Goal: Transaction & Acquisition: Purchase product/service

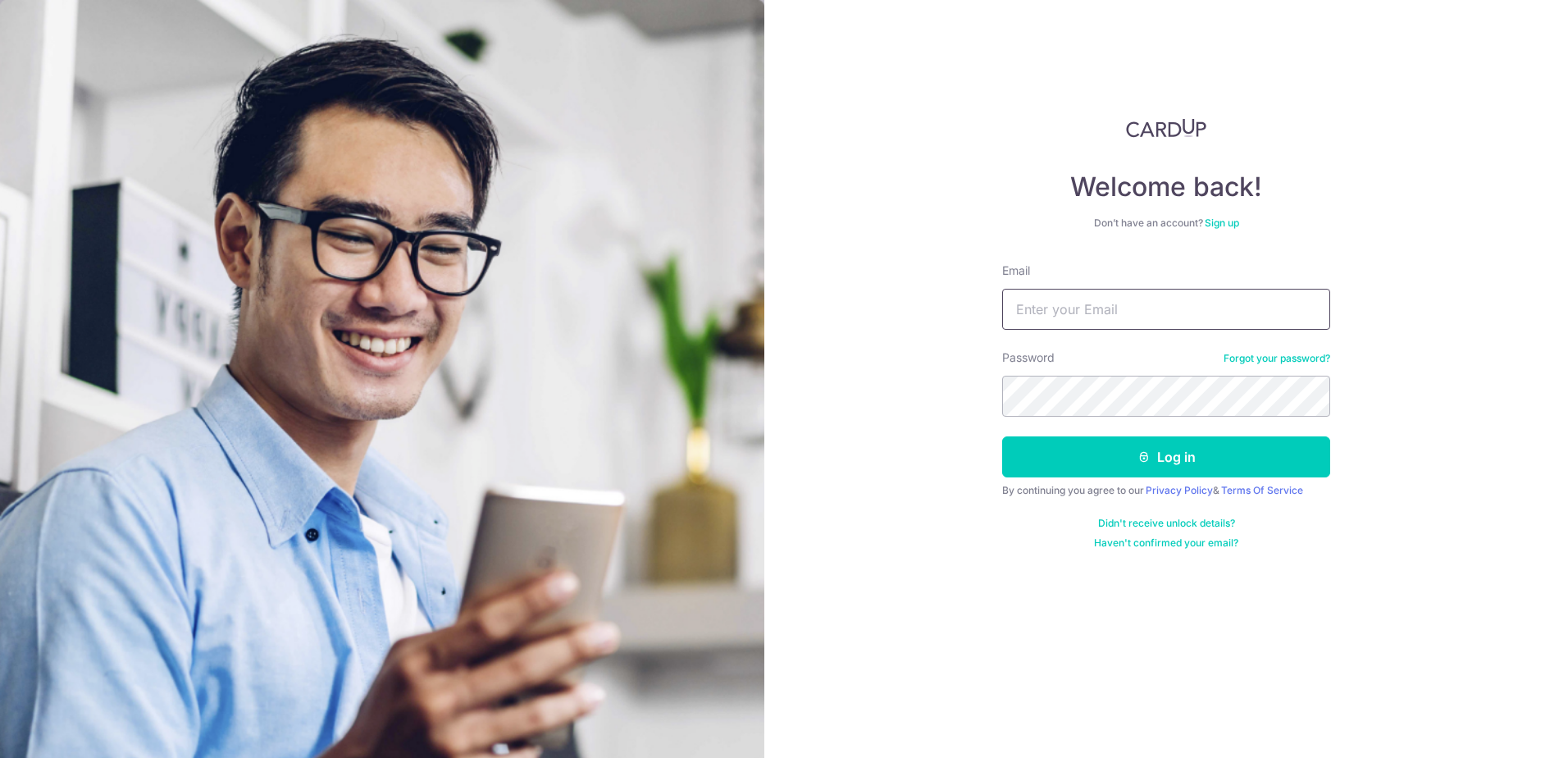
click at [1116, 314] on input "Email" at bounding box center [1166, 309] width 328 height 41
type input "KENHKHOO@SINGNET.COM.SG"
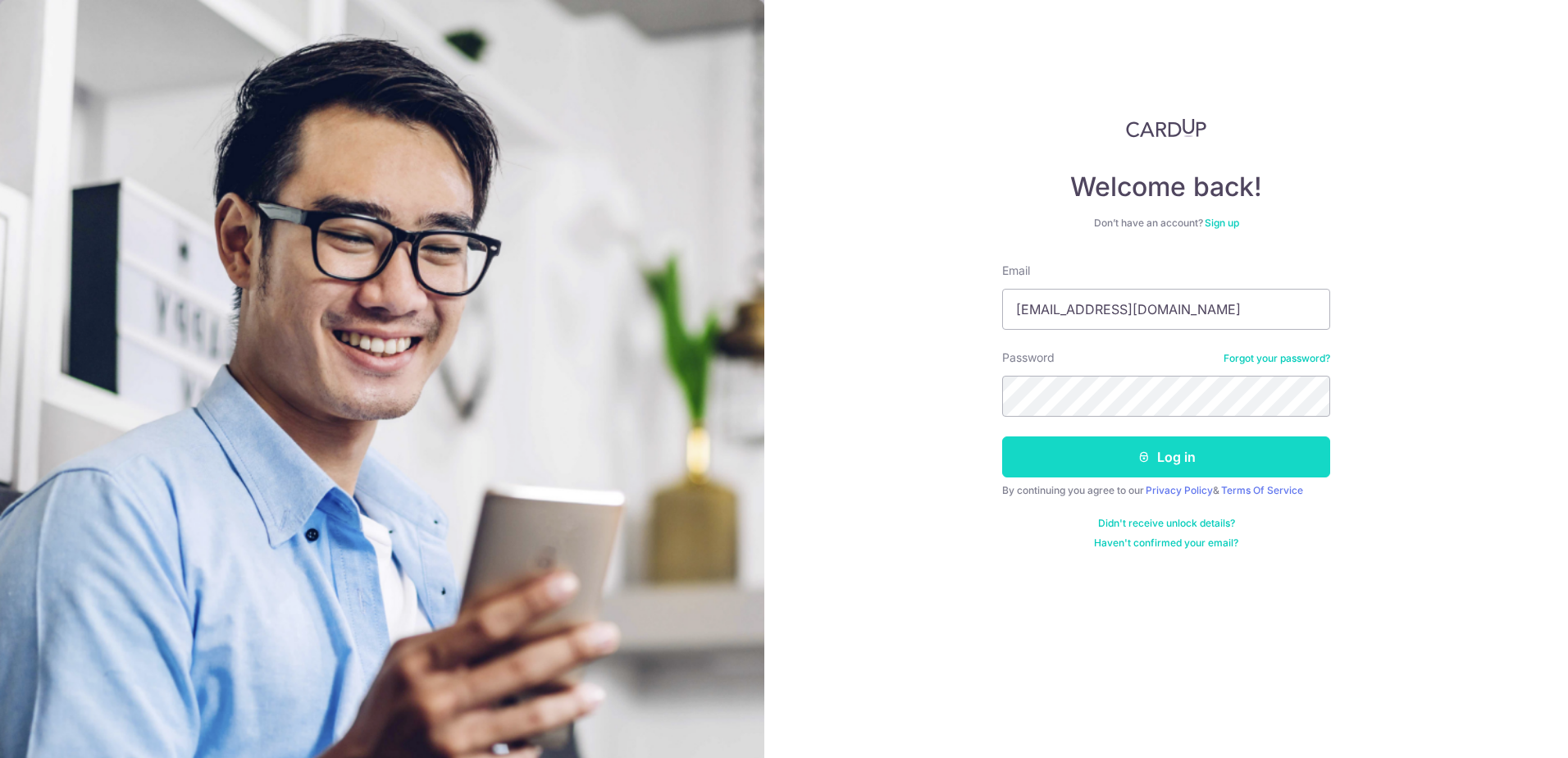
click at [1128, 457] on button "Log in" at bounding box center [1166, 457] width 328 height 41
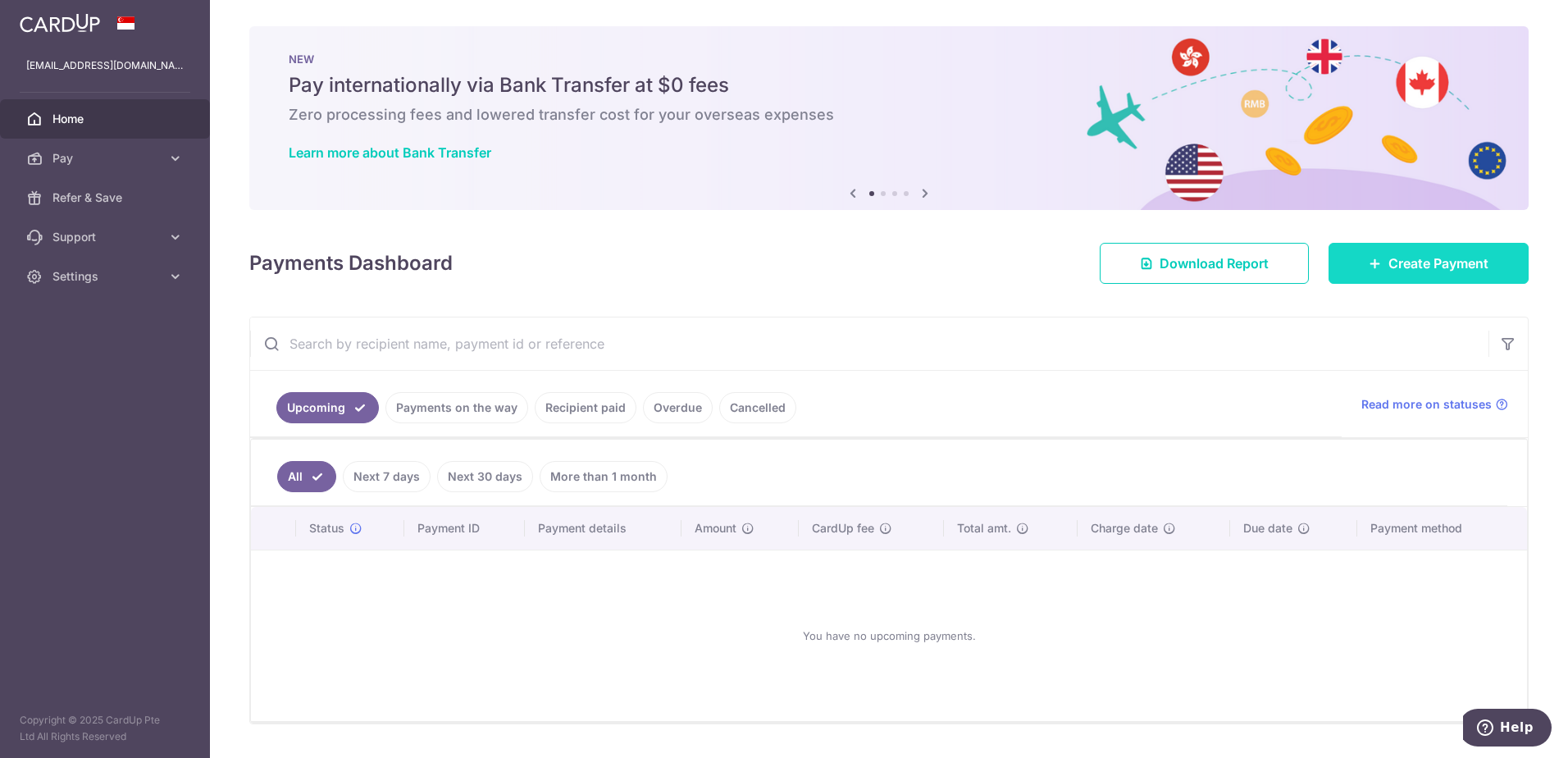
click at [1388, 270] on span "Create Payment" at bounding box center [1438, 263] width 100 height 20
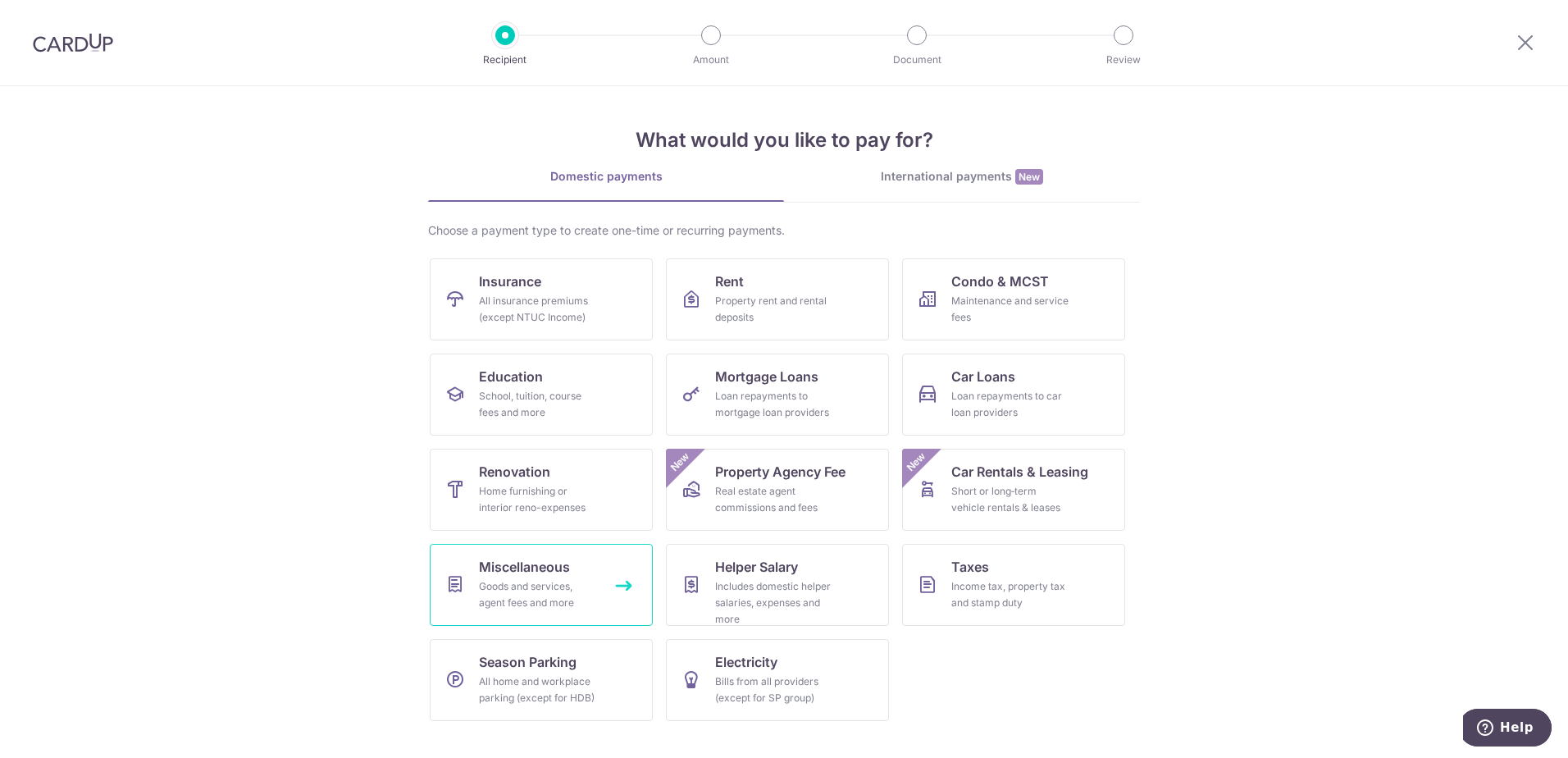
click at [527, 580] on div "Goods and services, agent fees and more" at bounding box center [537, 594] width 118 height 33
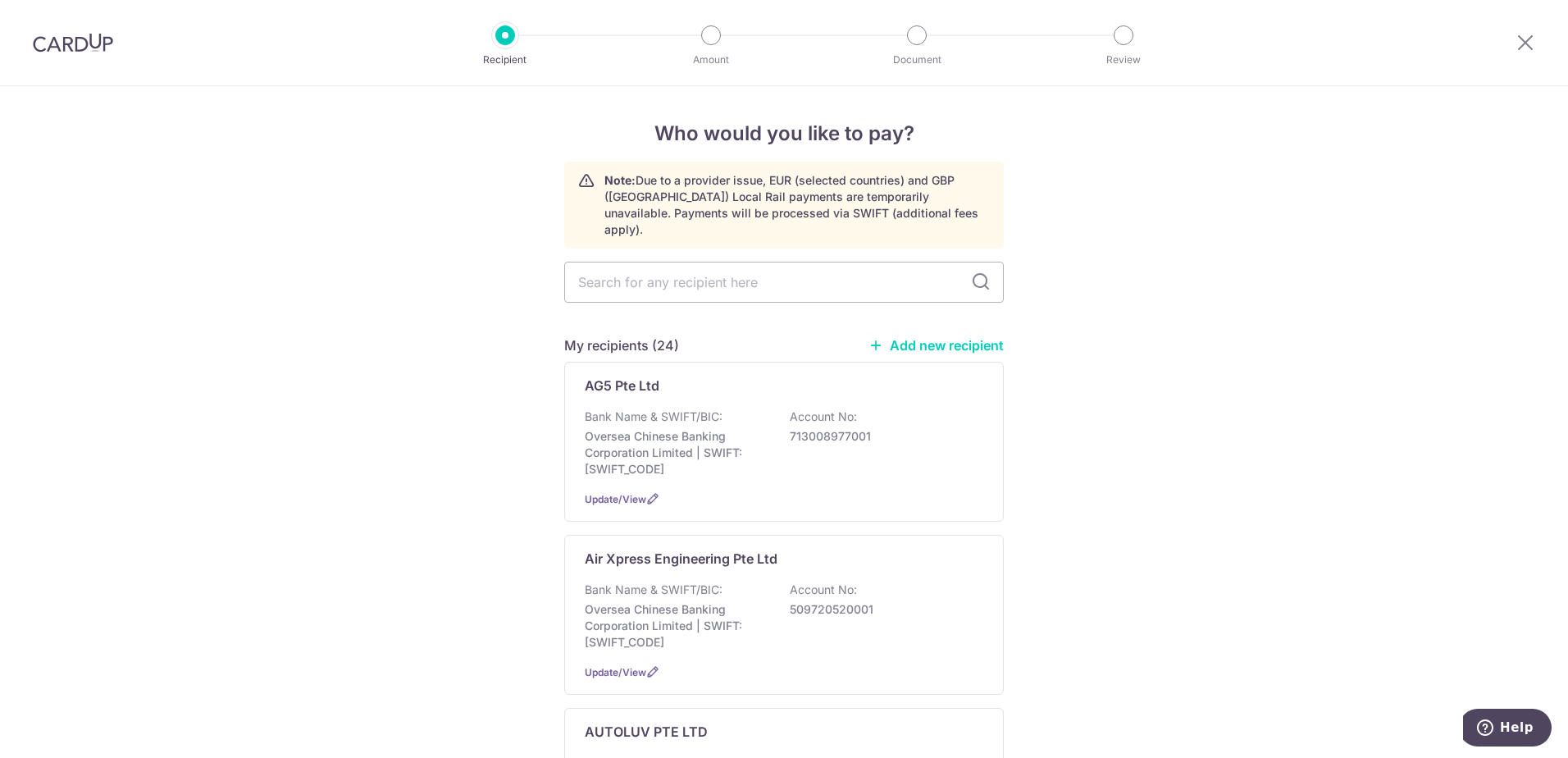
click at [947, 337] on link "Add new recipient" at bounding box center [936, 345] width 135 height 17
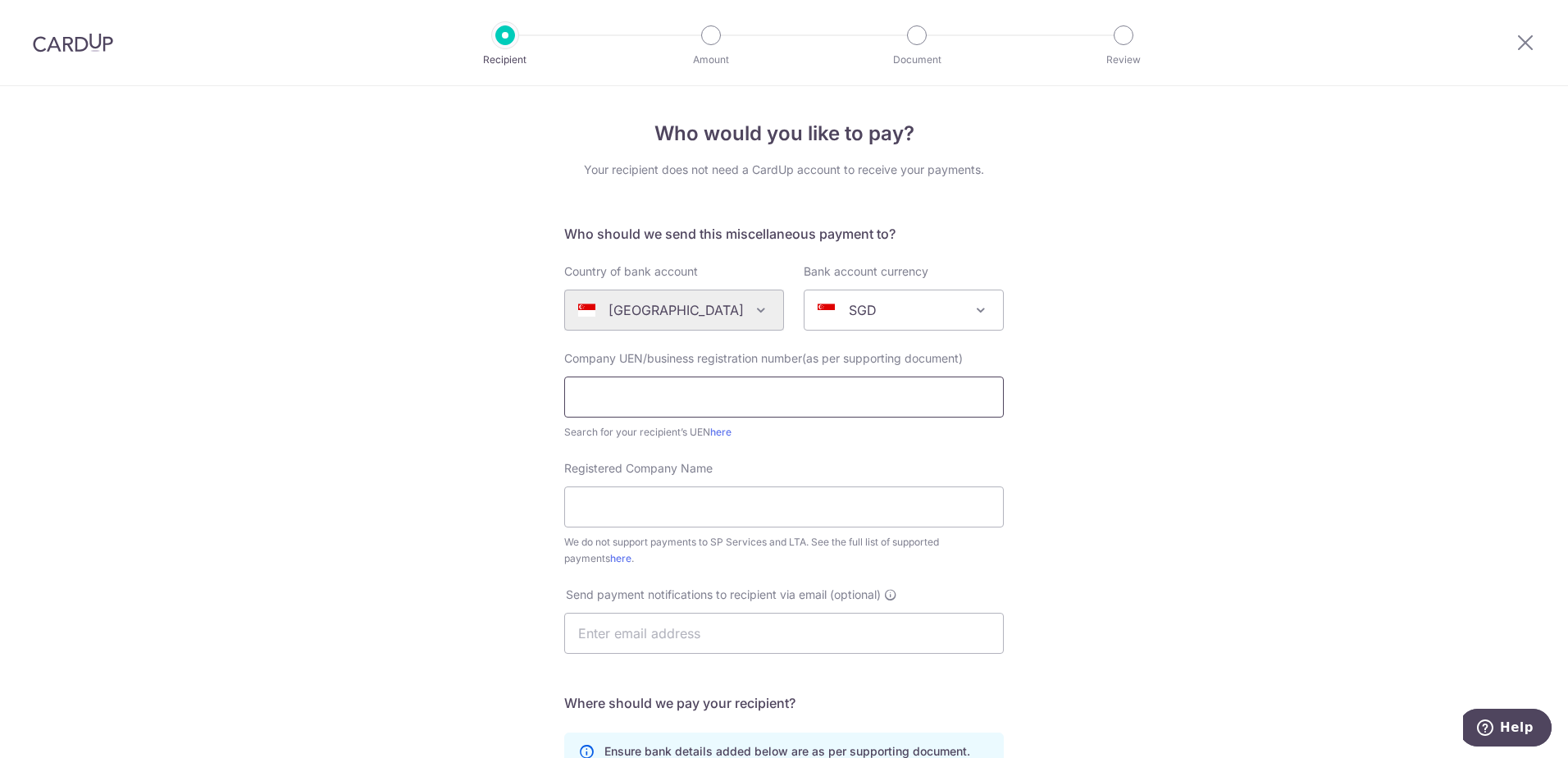
click at [574, 404] on input "text" at bounding box center [784, 397] width 439 height 41
type input "196800605W"
click at [601, 515] on input "Registered Company Name" at bounding box center [784, 507] width 439 height 41
type input "Maybev Pte Ltd"
click at [599, 639] on input "text" at bounding box center [784, 633] width 439 height 41
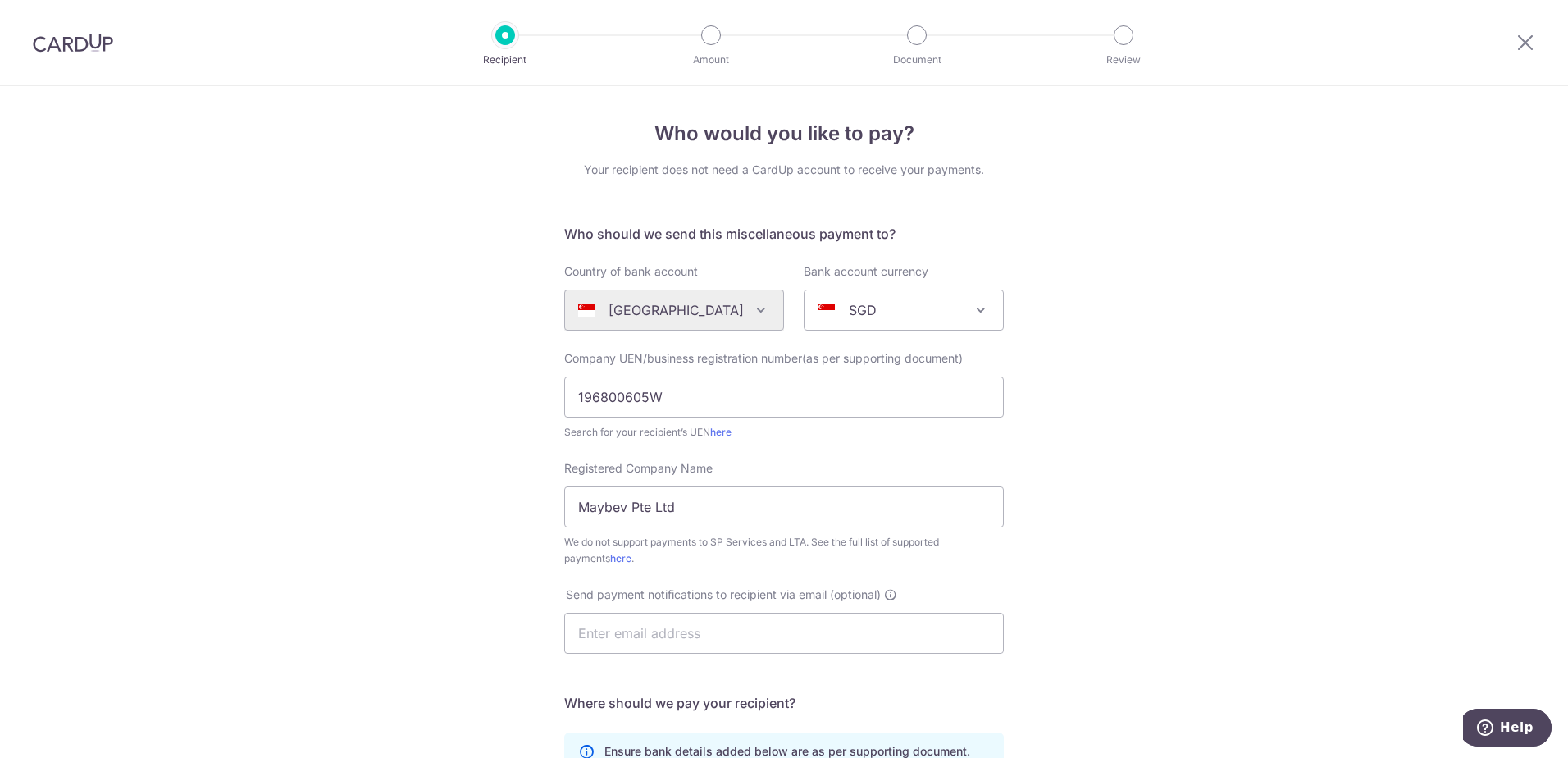
click at [409, 646] on div "Who would you like to pay? Your recipient does not need a CardUp account to rec…" at bounding box center [784, 594] width 1568 height 1017
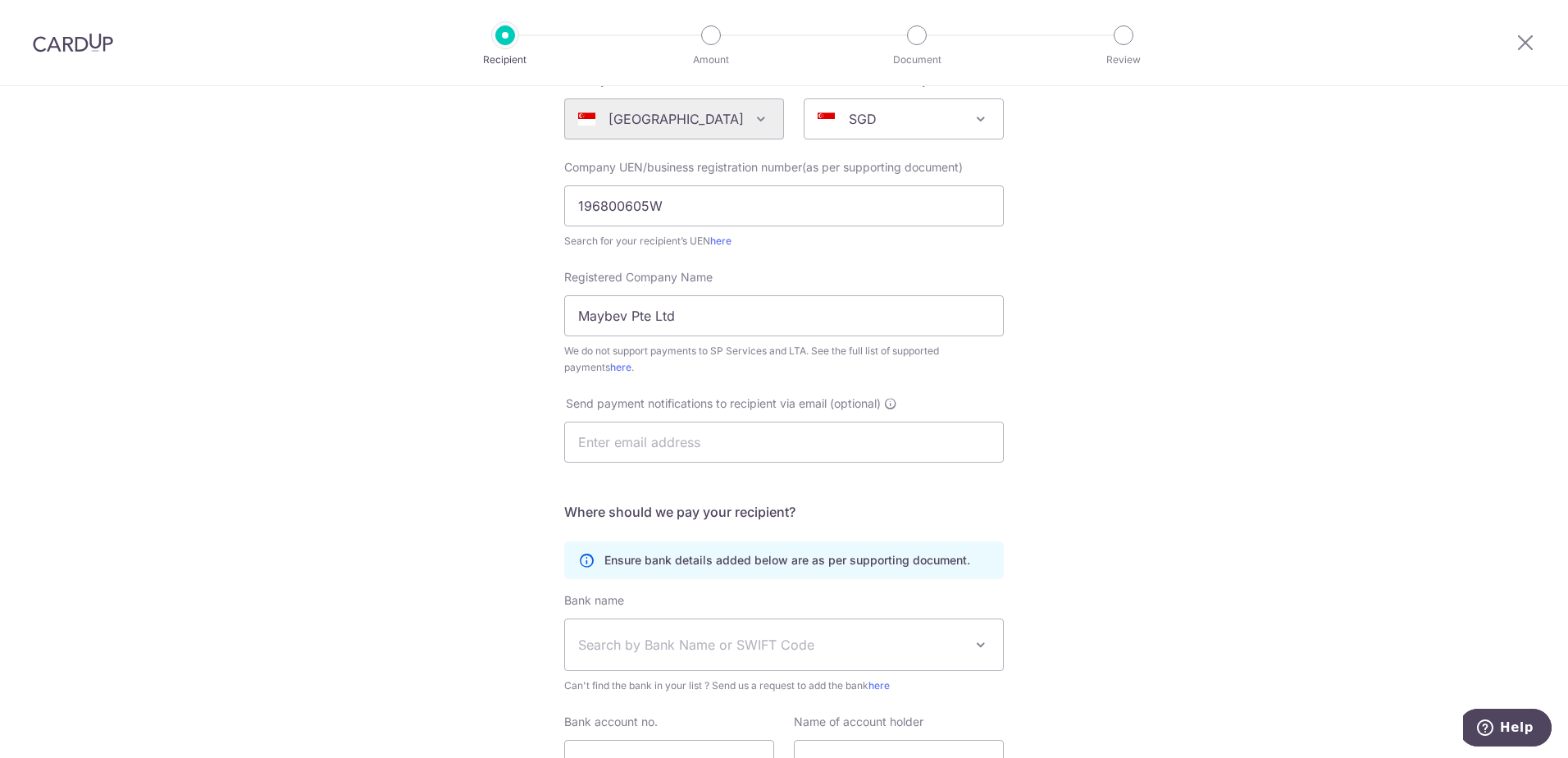
scroll to position [345, 0]
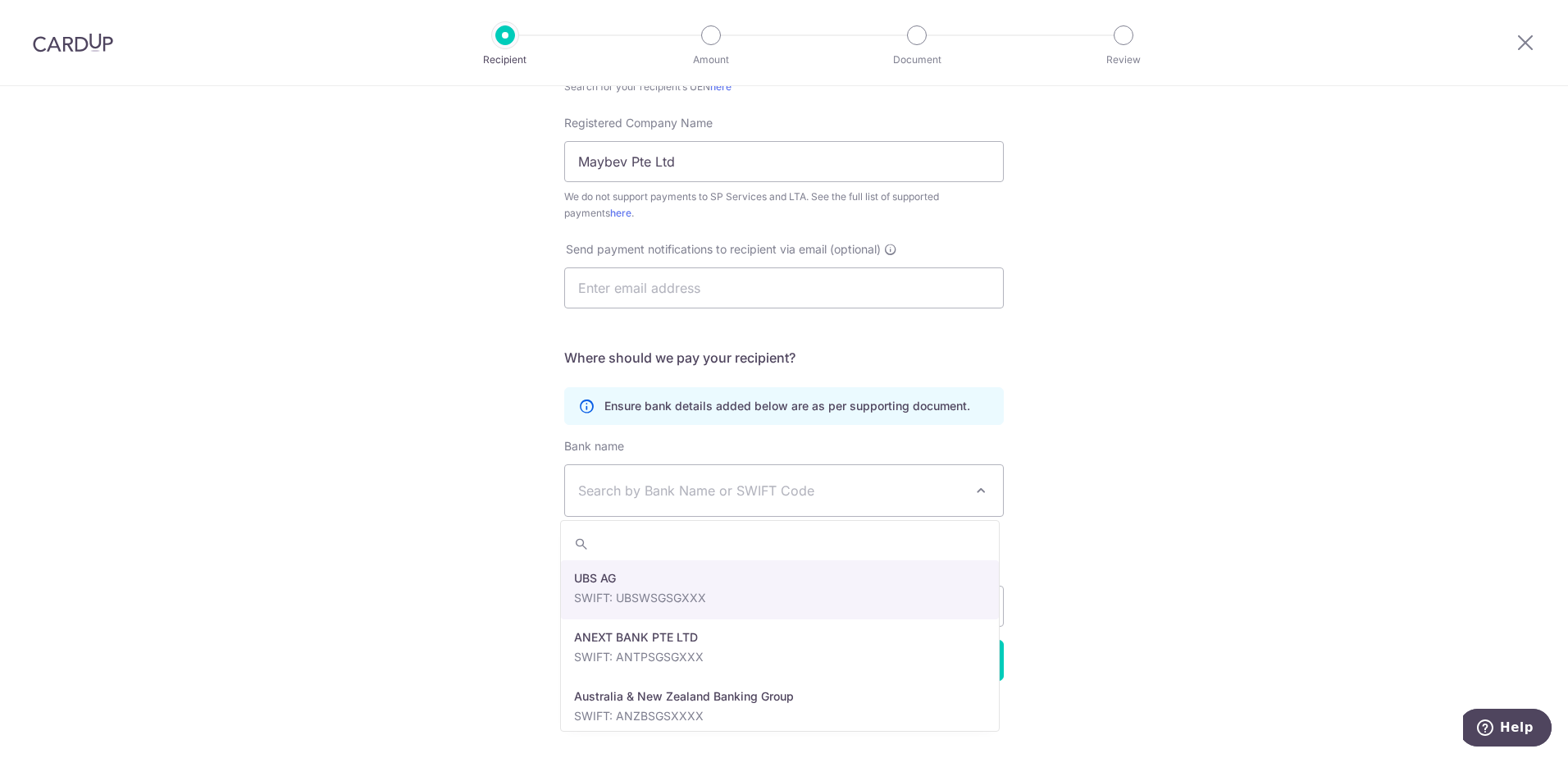
click at [599, 499] on span "Search by Bank Name or SWIFT Code" at bounding box center [771, 490] width 385 height 20
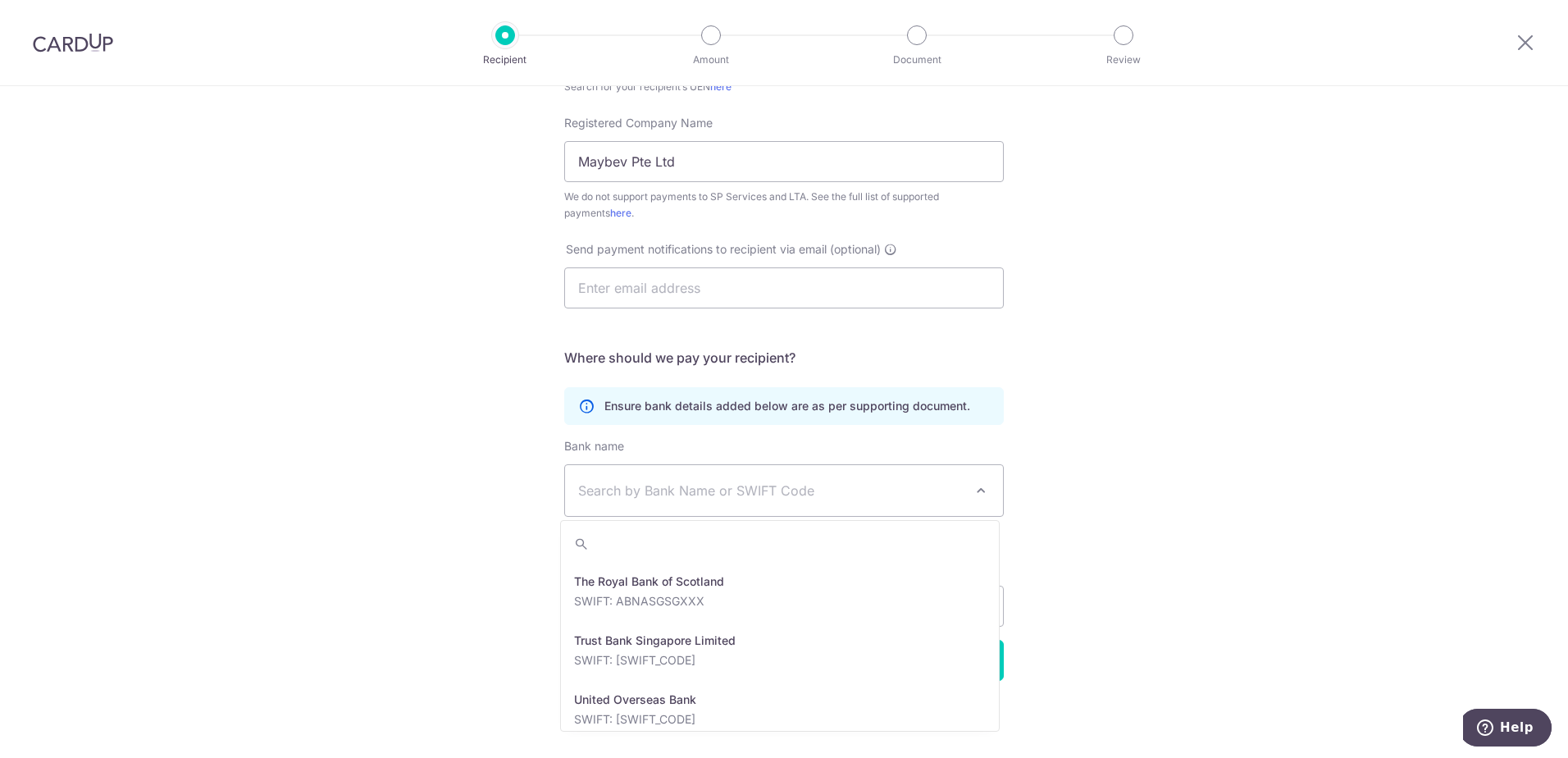
scroll to position [3635, 0]
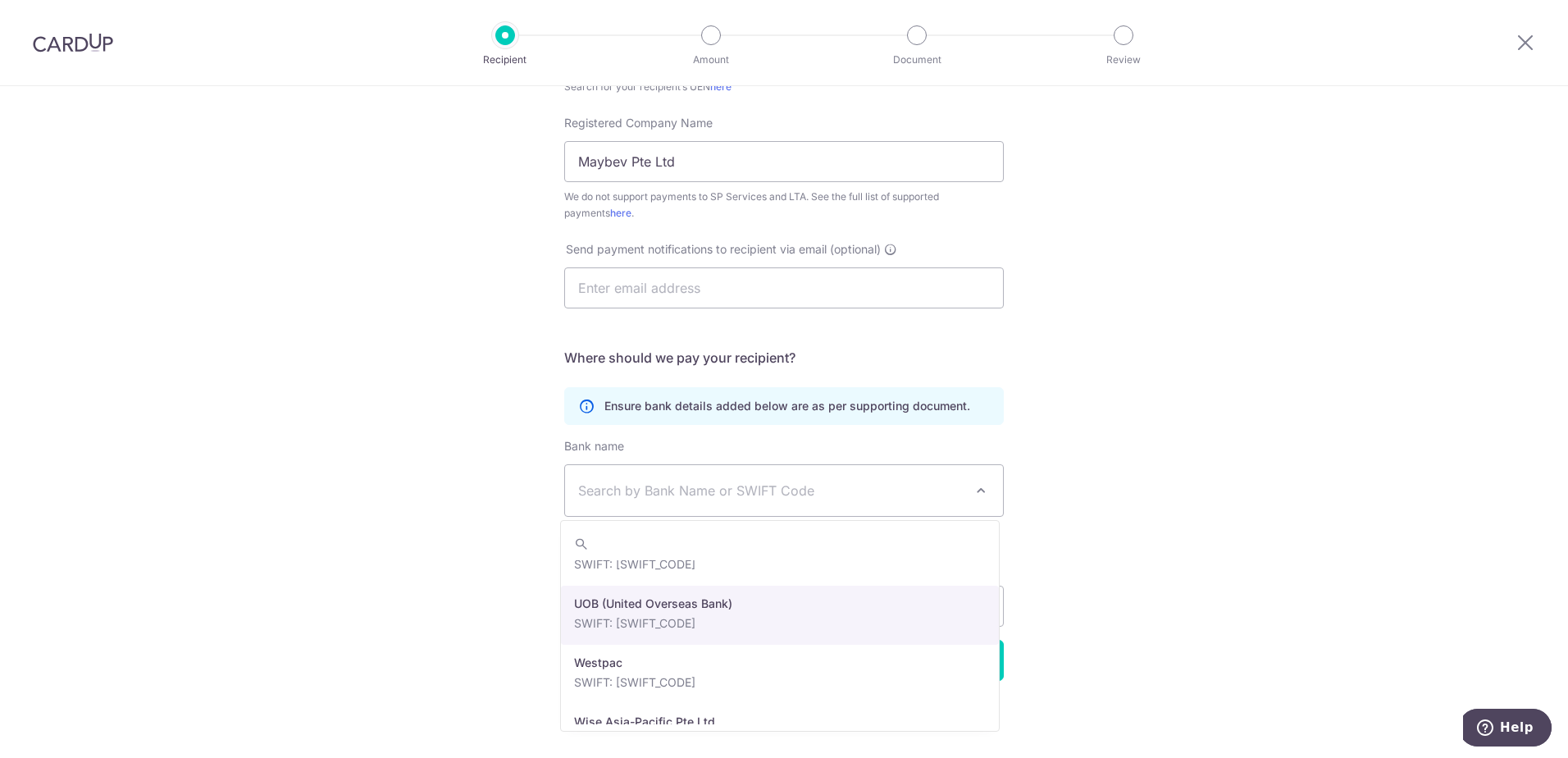
select select "18"
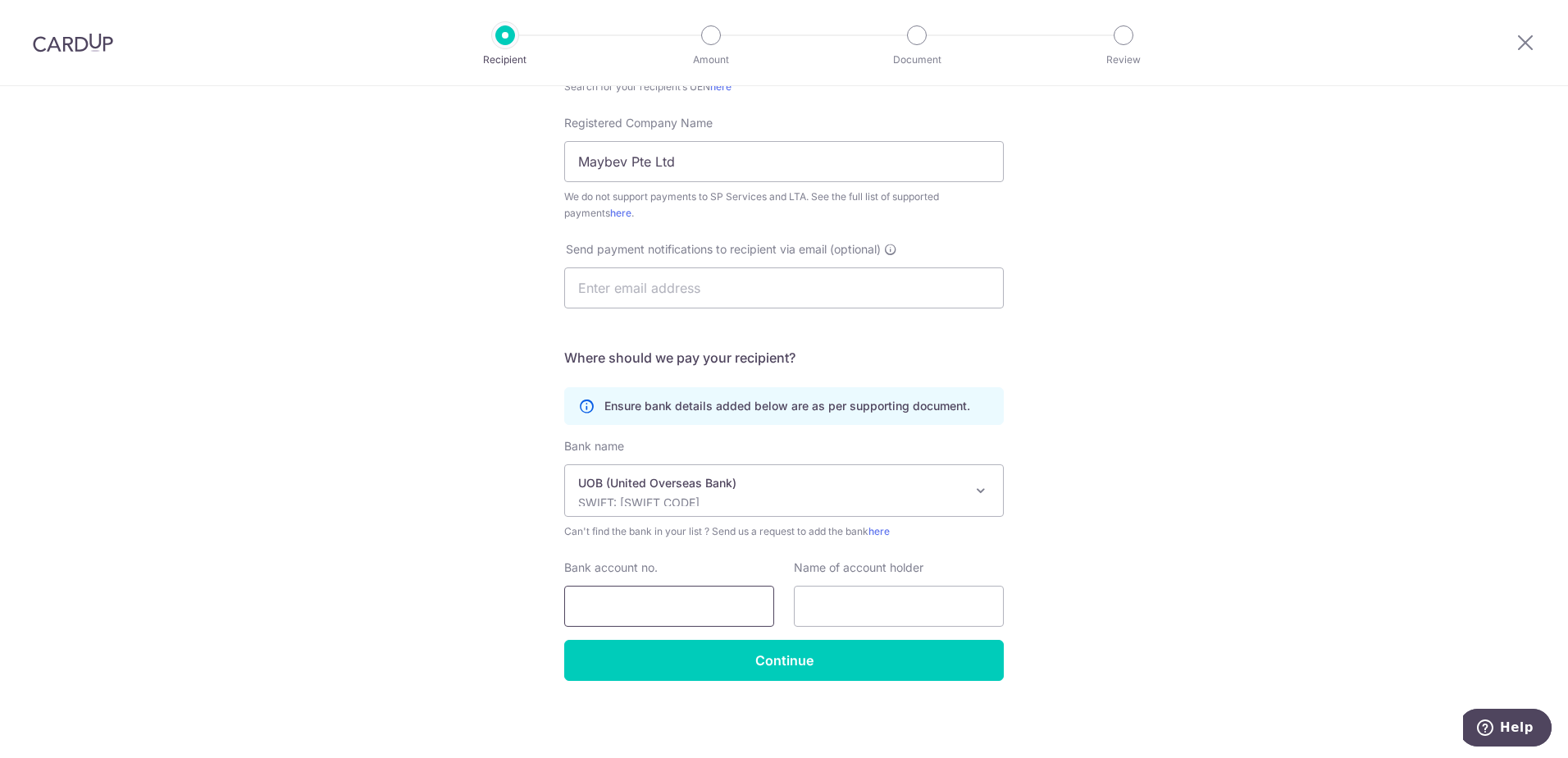
click at [642, 602] on input "Bank account no." at bounding box center [669, 606] width 210 height 41
type input "2013076083"
click at [820, 608] on input "text" at bounding box center [898, 606] width 210 height 41
type input "Maybev Pte Ltd"
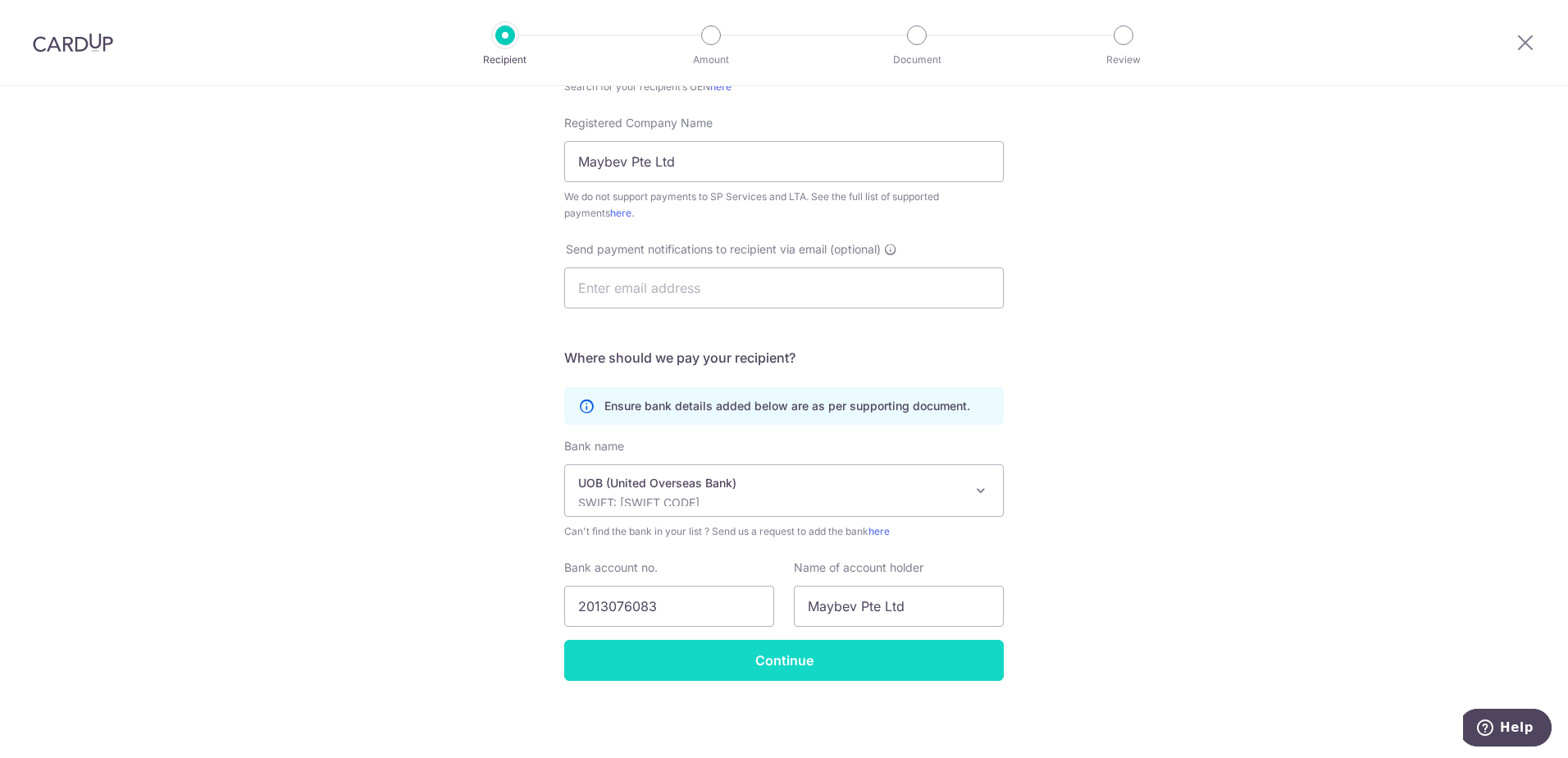
click at [825, 663] on input "Continue" at bounding box center [784, 660] width 439 height 41
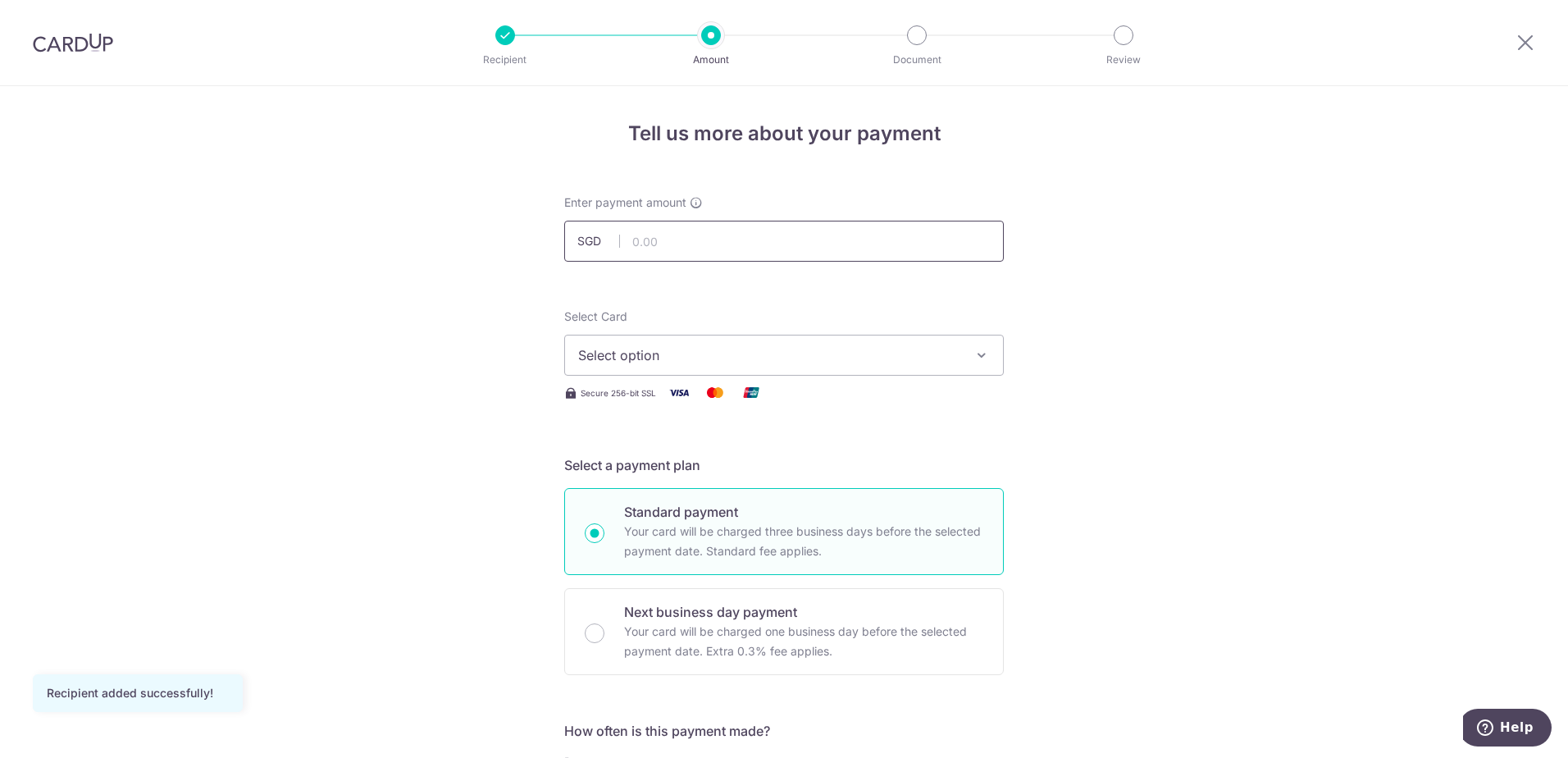
click at [627, 240] on input "text" at bounding box center [784, 241] width 439 height 41
type input "784.80"
click at [737, 236] on input "784.80" at bounding box center [784, 241] width 439 height 41
click at [669, 350] on span "Select option" at bounding box center [769, 355] width 382 height 20
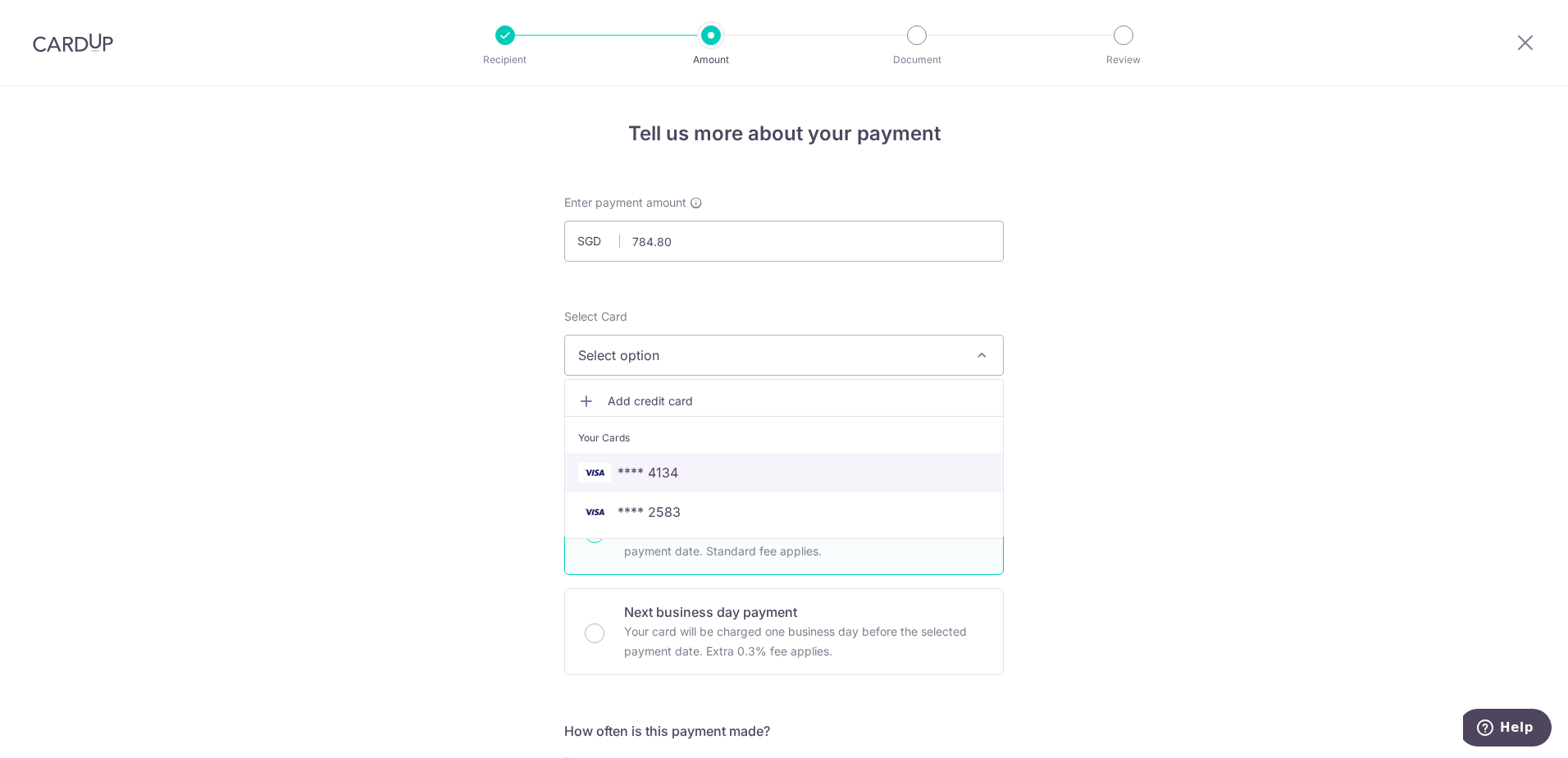
click at [637, 464] on span "**** 4134" at bounding box center [647, 472] width 61 height 20
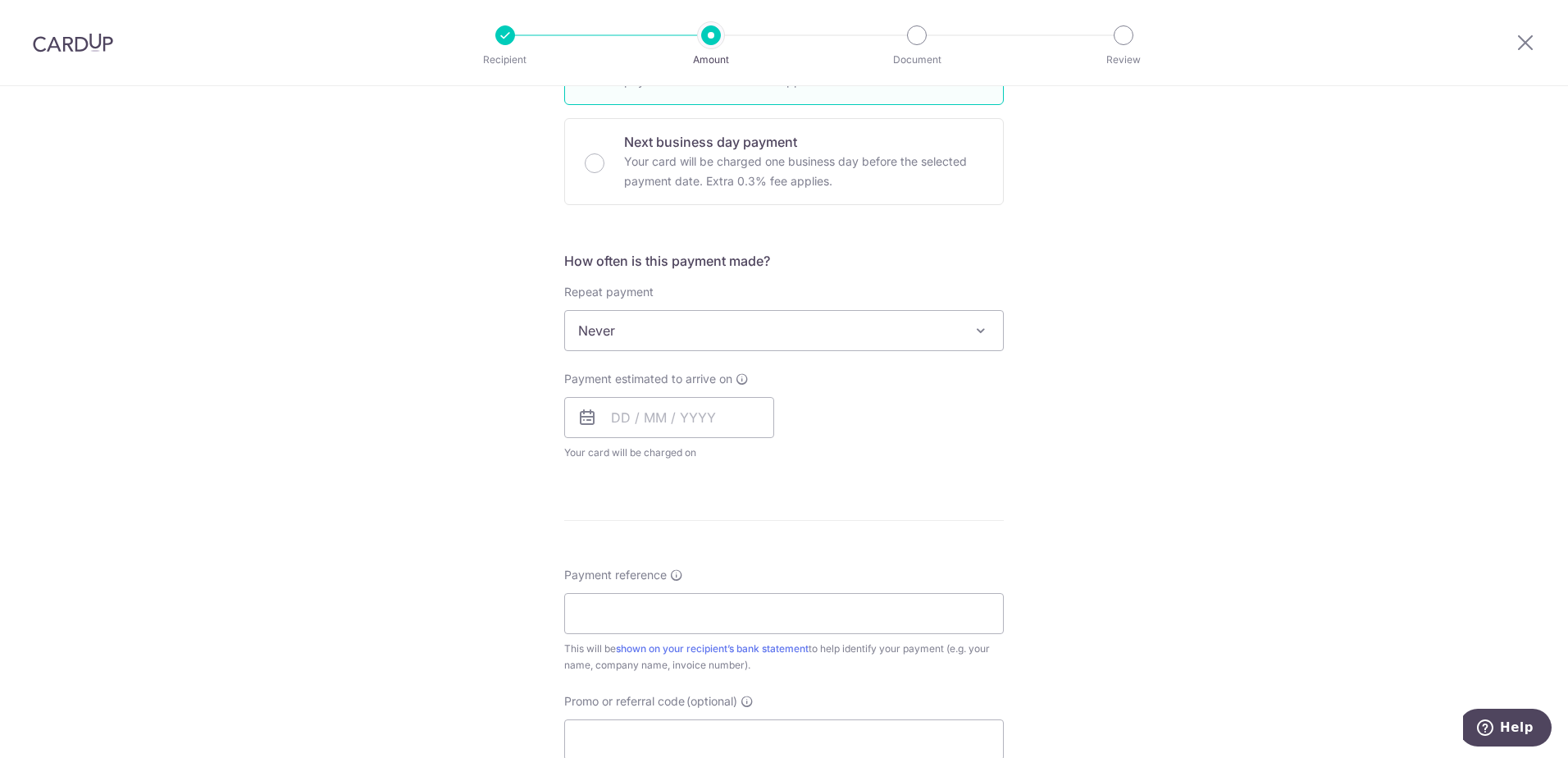
scroll to position [574, 0]
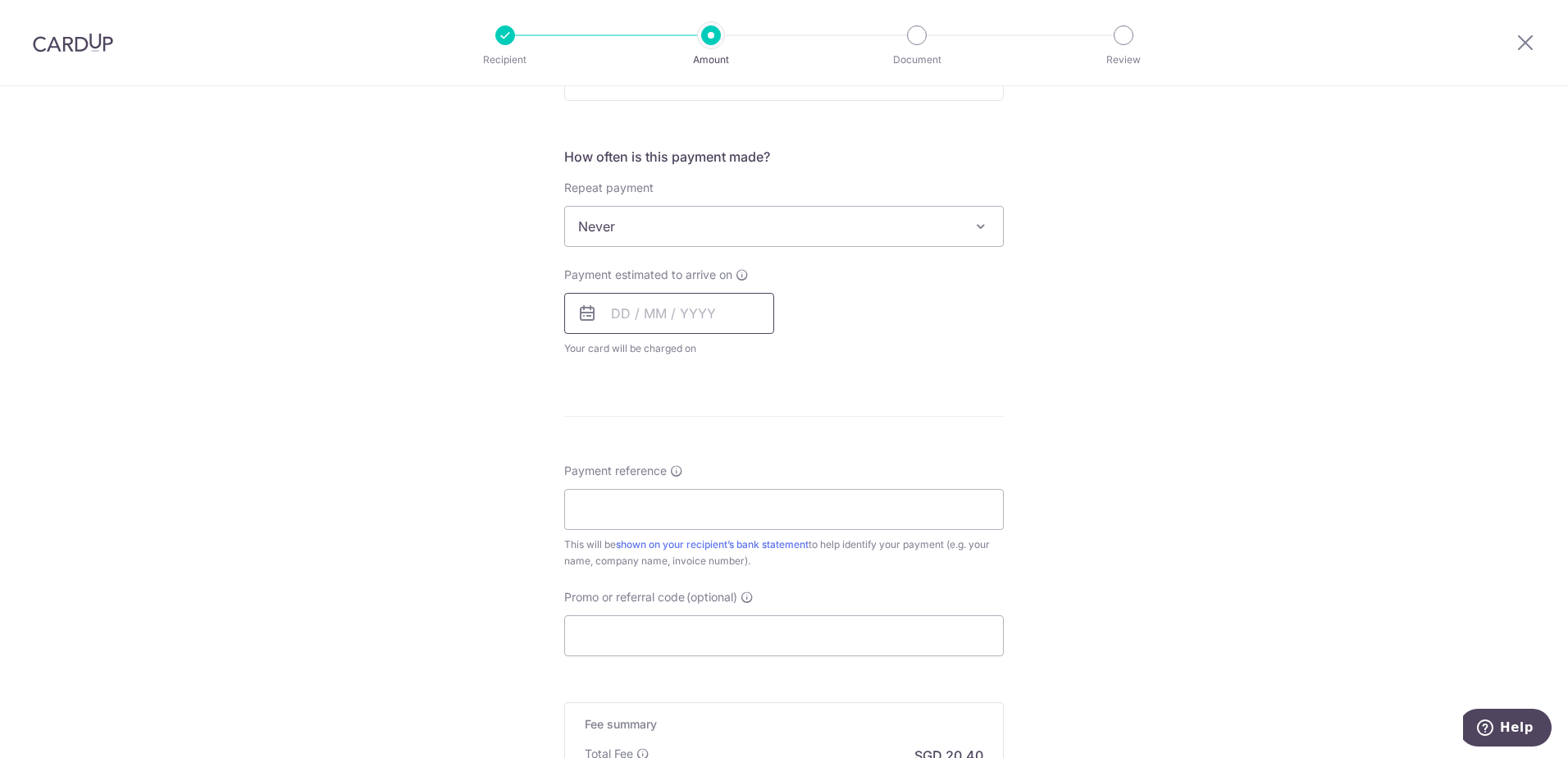
click at [642, 314] on input "text" at bounding box center [669, 313] width 210 height 41
click at [712, 432] on td "4" at bounding box center [728, 429] width 33 height 33
type input "[DATE]"
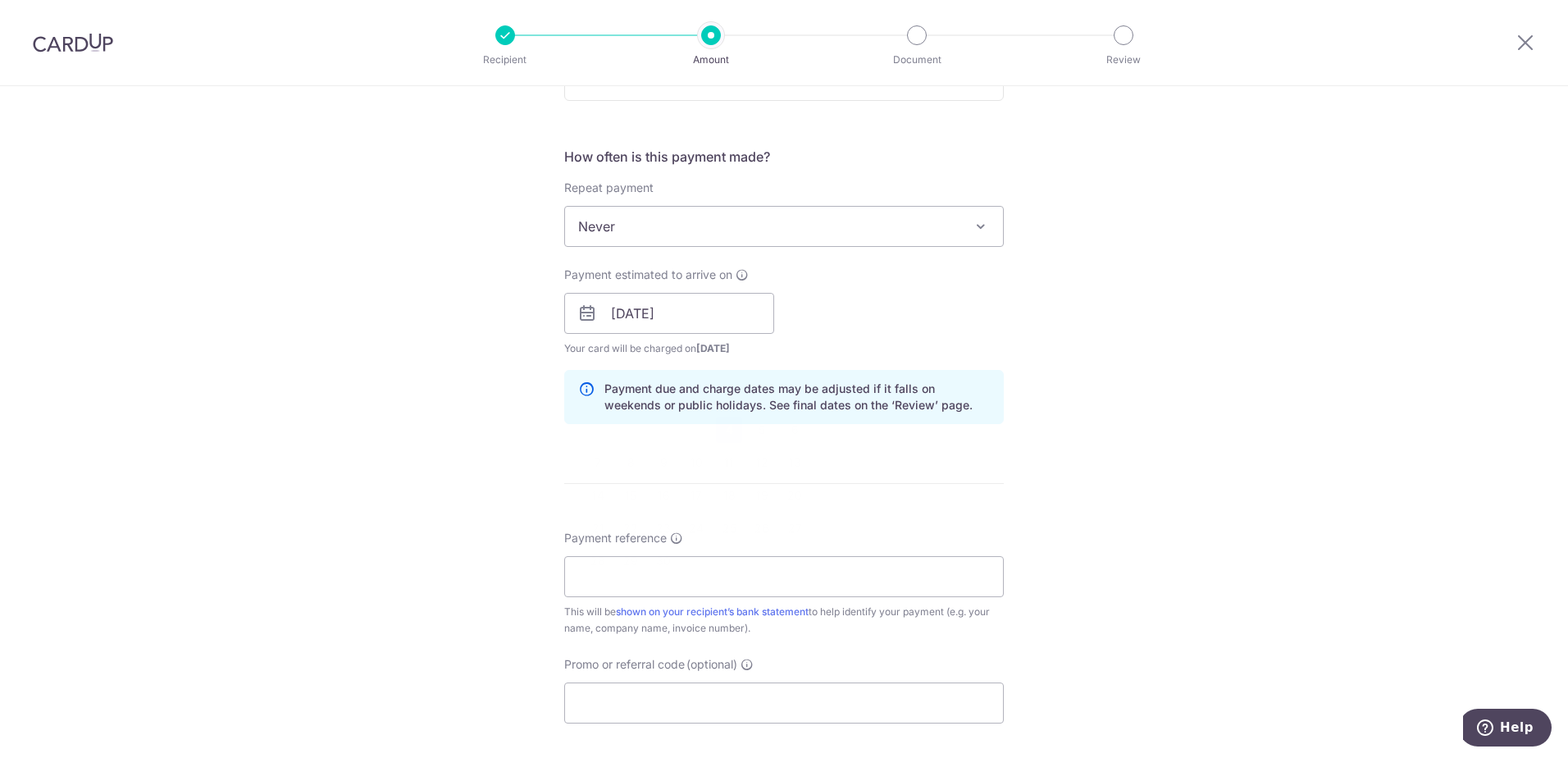
click at [727, 428] on div "How often is this payment made? Repeat payment Never Every week Every month Eve…" at bounding box center [784, 292] width 439 height 291
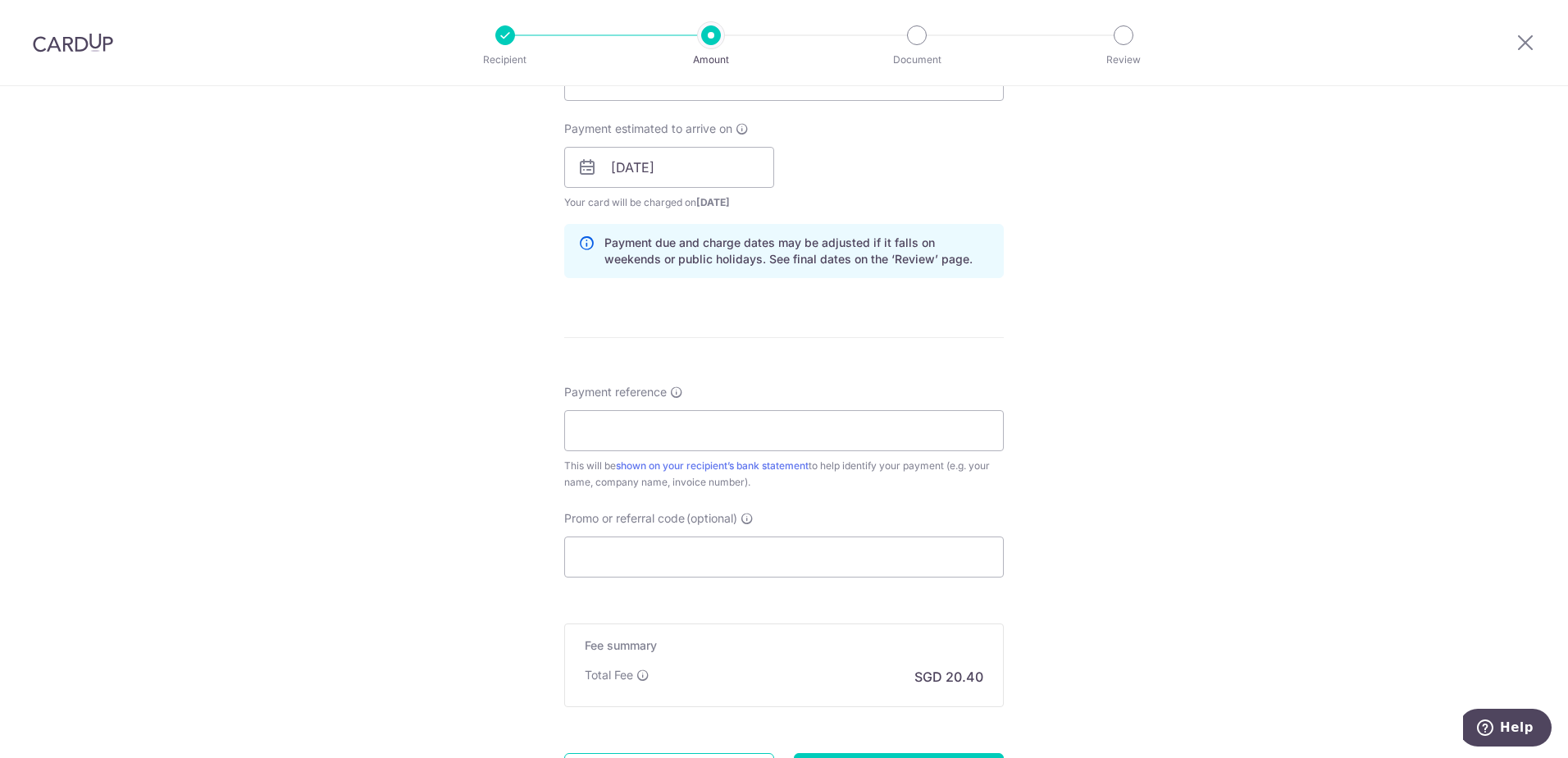
scroll to position [879, 0]
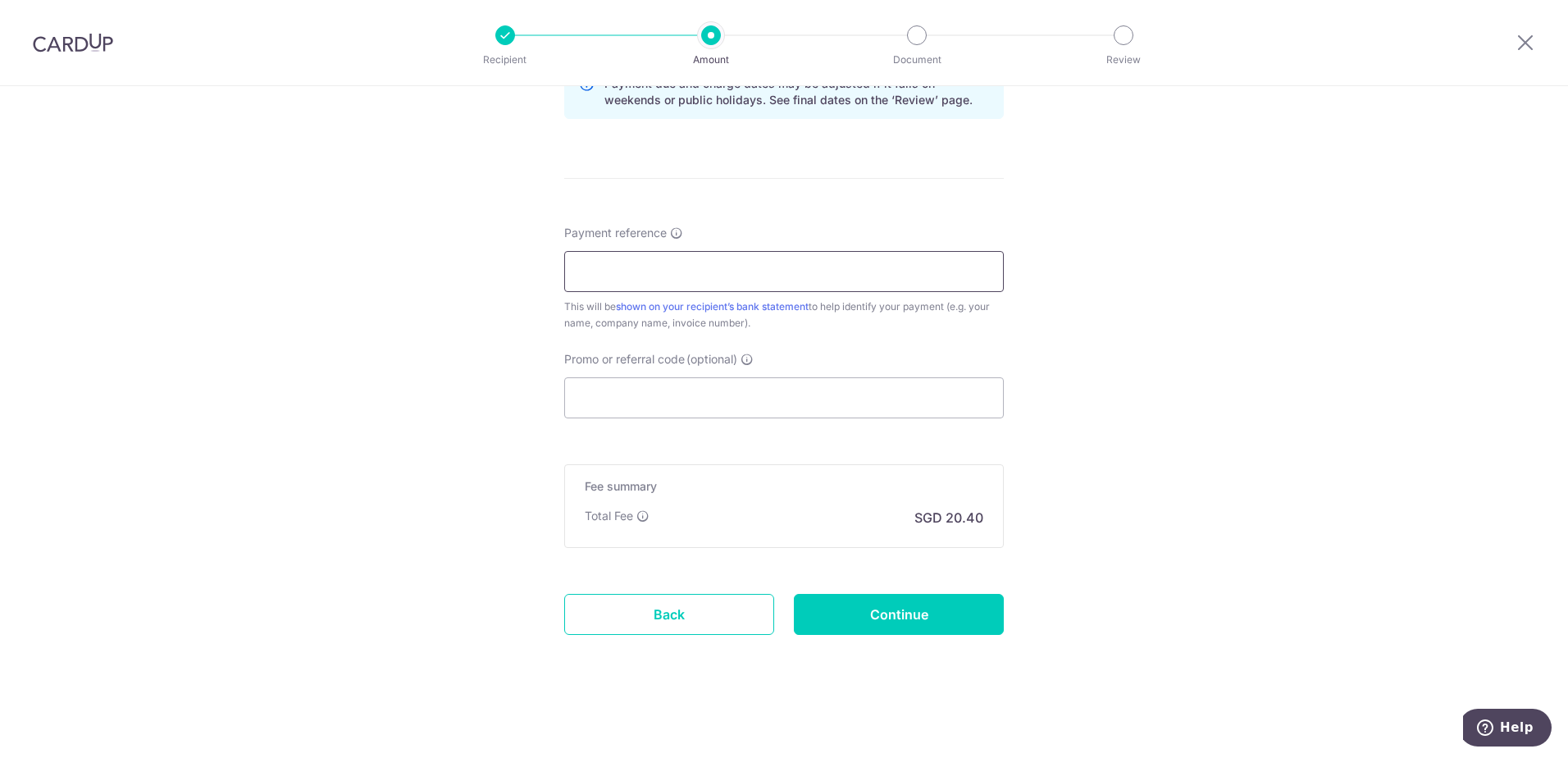
click at [594, 277] on input "Payment reference" at bounding box center [784, 271] width 439 height 41
type input "505471"
click at [626, 405] on input "Promo or referral code (optional)" at bounding box center [784, 398] width 439 height 41
type input "KHK185"
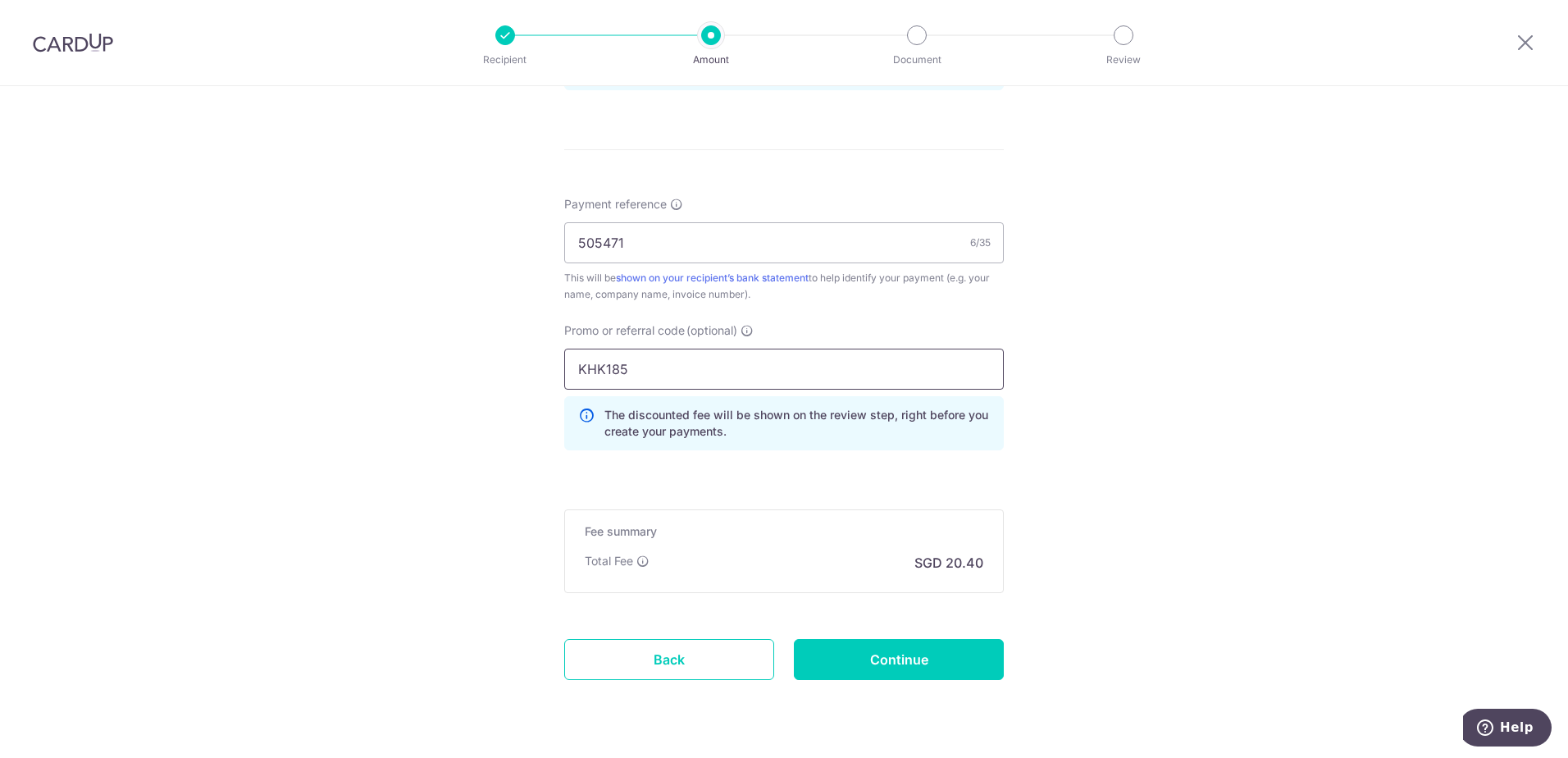
scroll to position [953, 0]
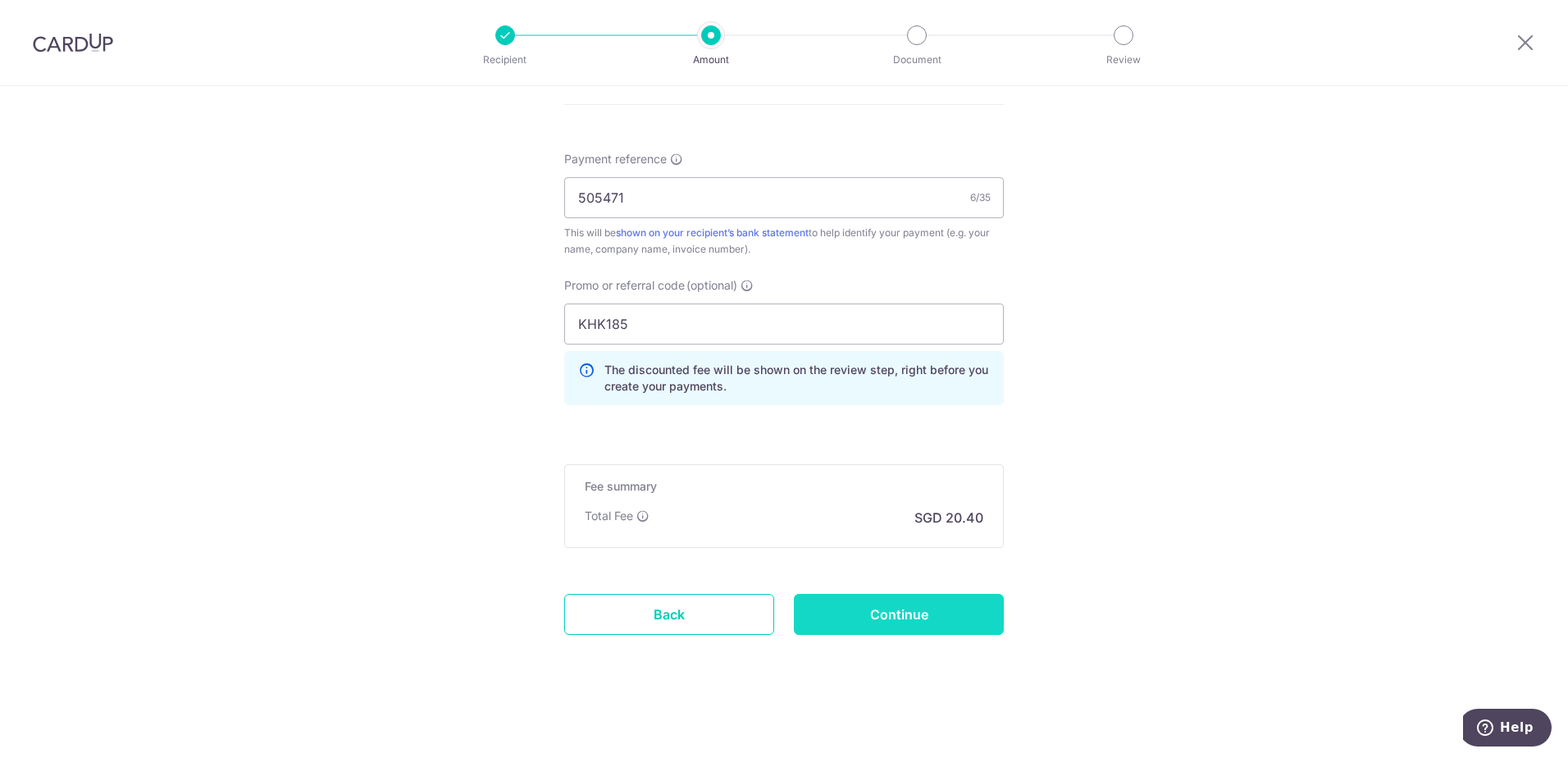
click at [920, 626] on input "Continue" at bounding box center [898, 615] width 210 height 41
type input "Create Schedule"
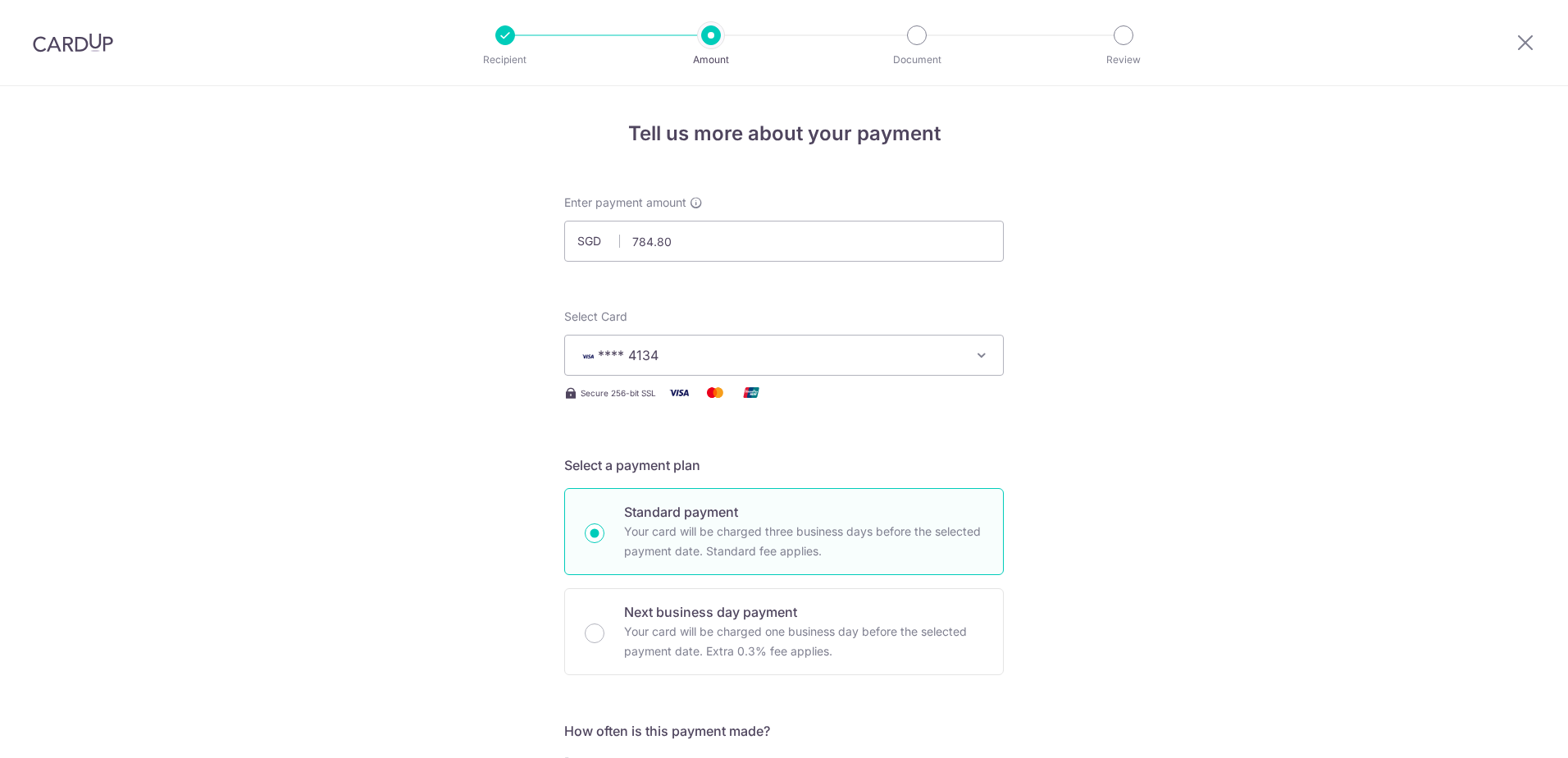
scroll to position [976, 0]
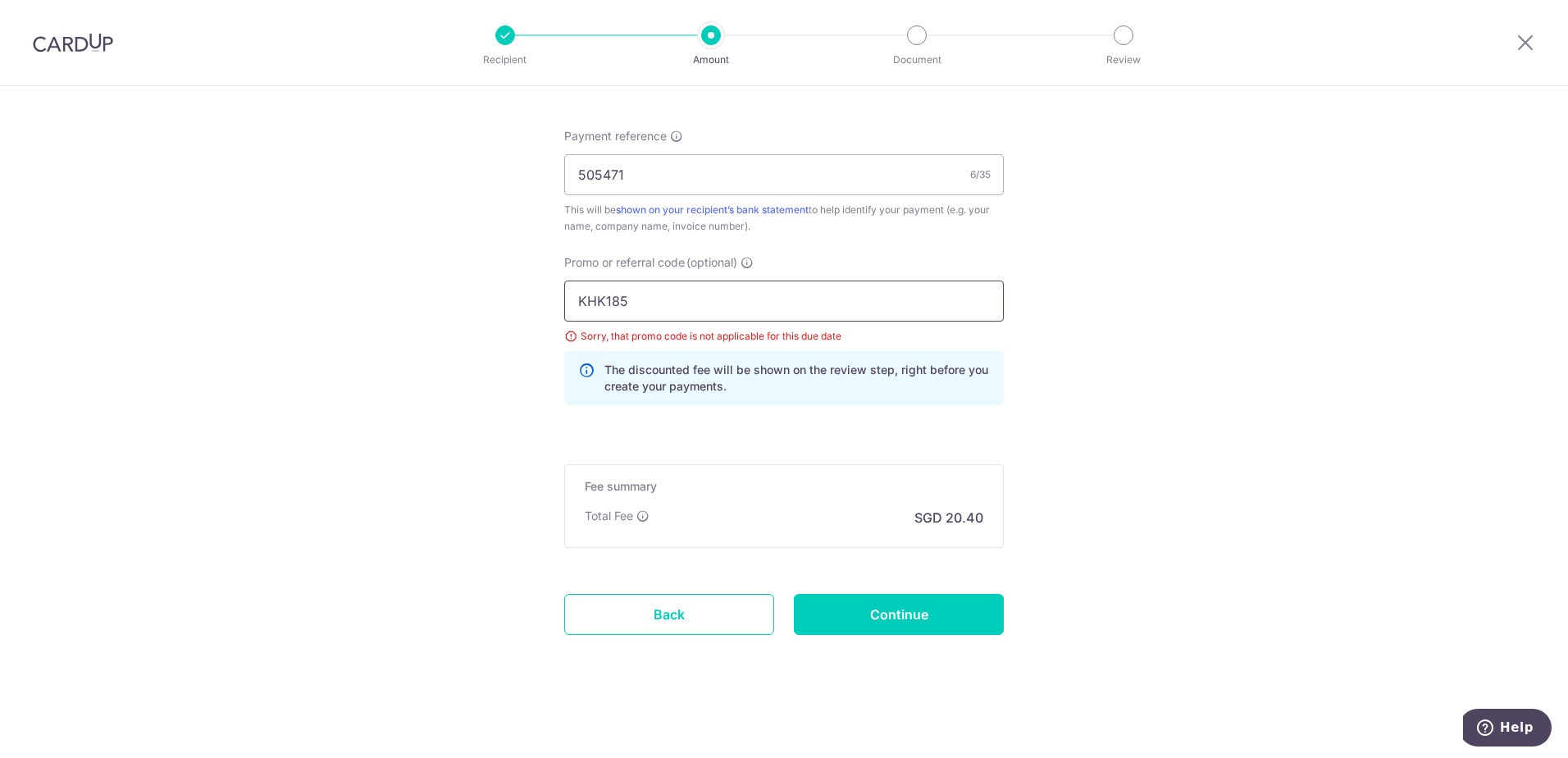
click at [633, 307] on input "KHK185" at bounding box center [784, 301] width 439 height 41
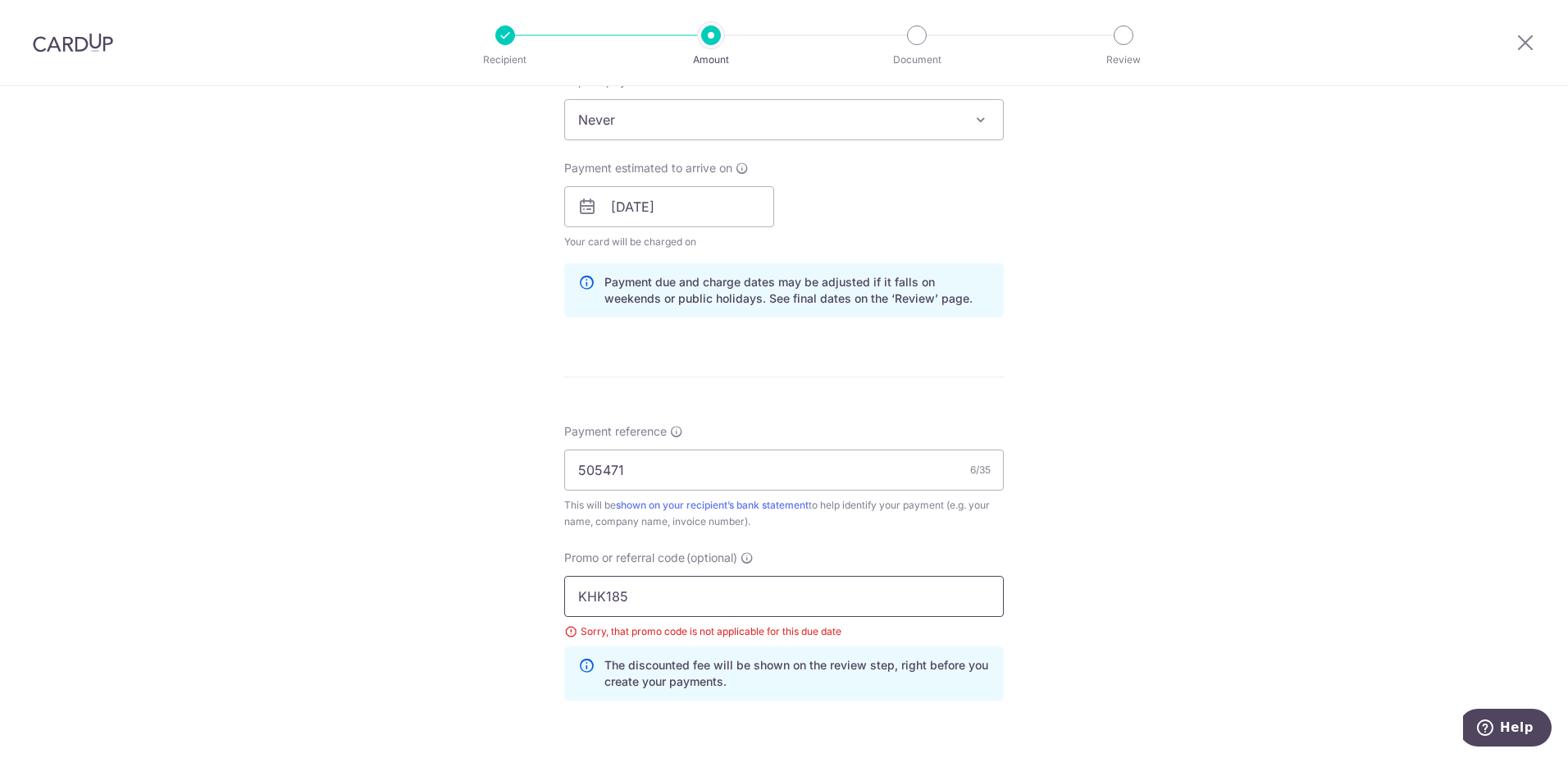
scroll to position [762, 0]
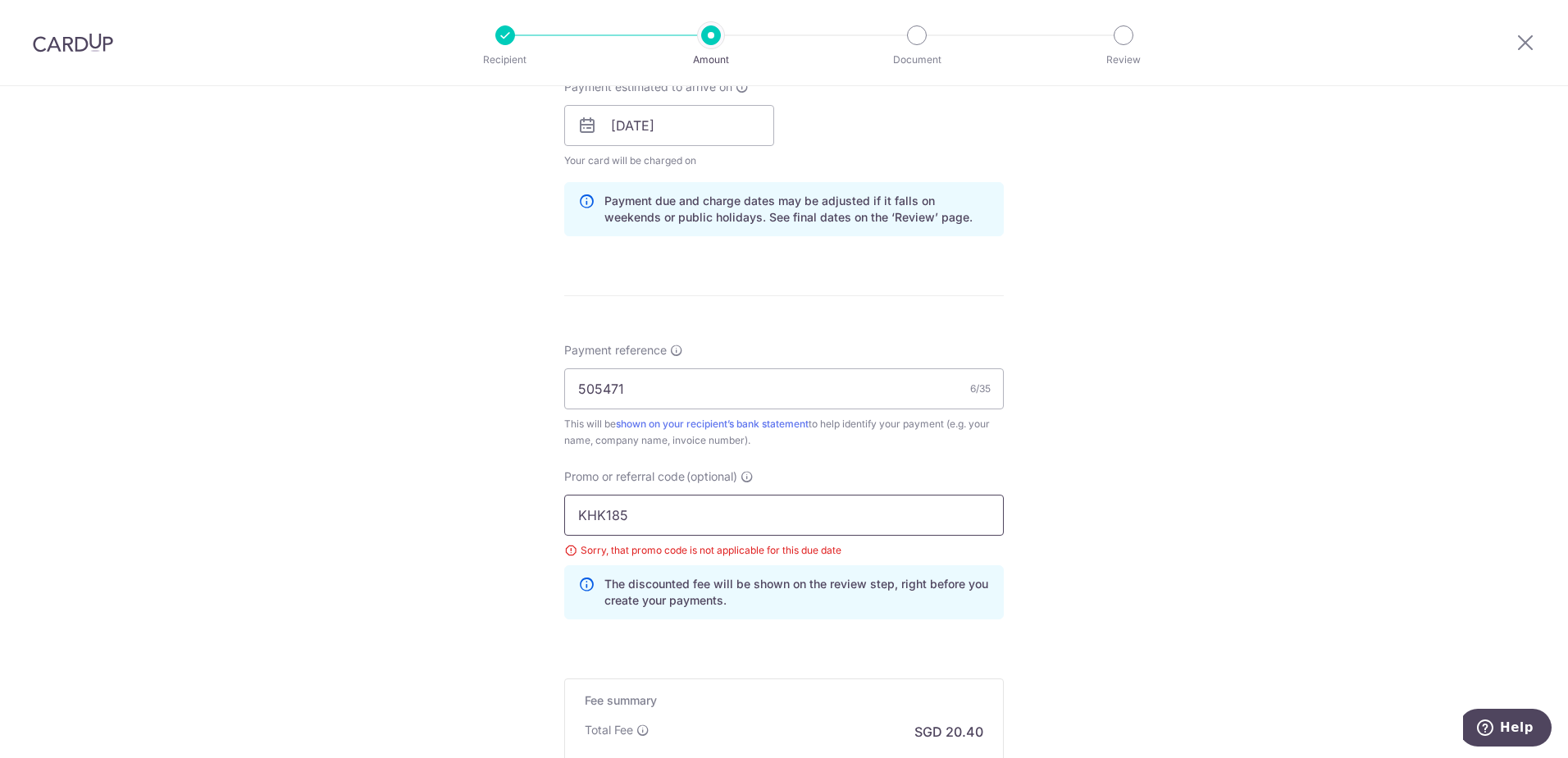
click at [627, 521] on input "KHK185" at bounding box center [784, 515] width 439 height 41
type input "K"
type input "KHK185"
click at [453, 591] on div "Tell us more about your payment Enter payment amount SGD 784.80 784.80 Select C…" at bounding box center [784, 147] width 1568 height 1647
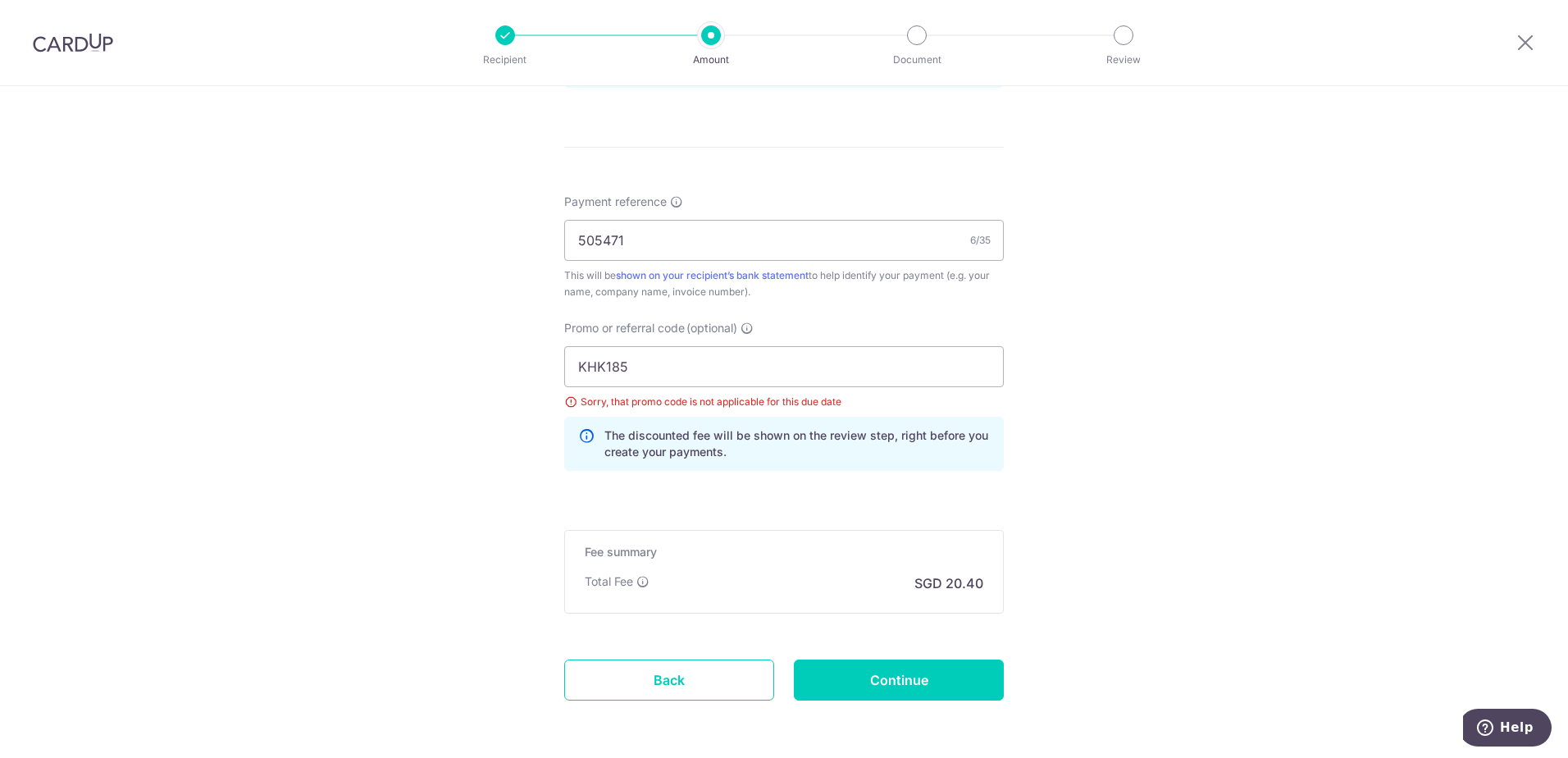
scroll to position [976, 0]
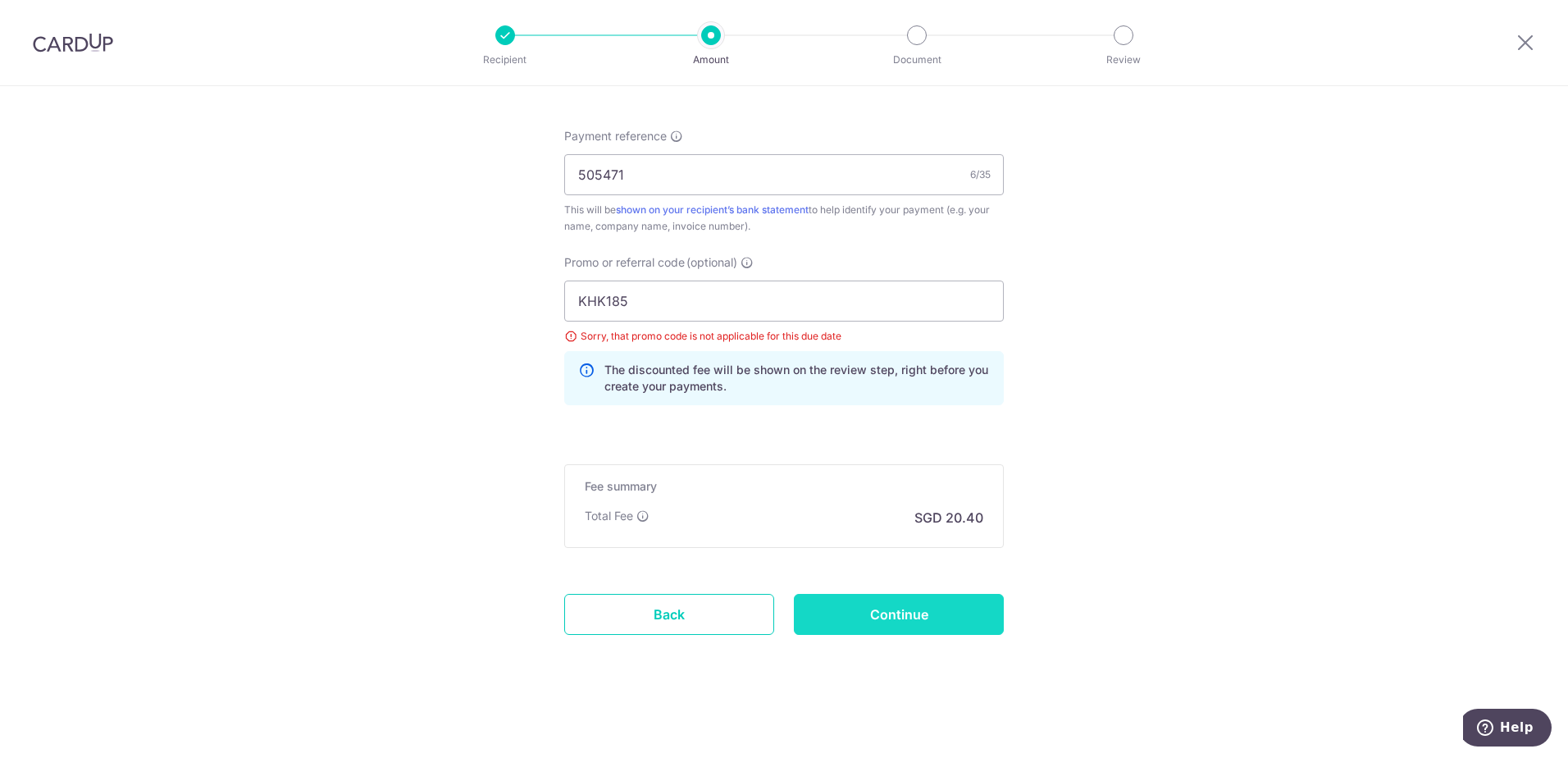
click at [883, 611] on input "Continue" at bounding box center [898, 615] width 210 height 41
type input "Update Schedule"
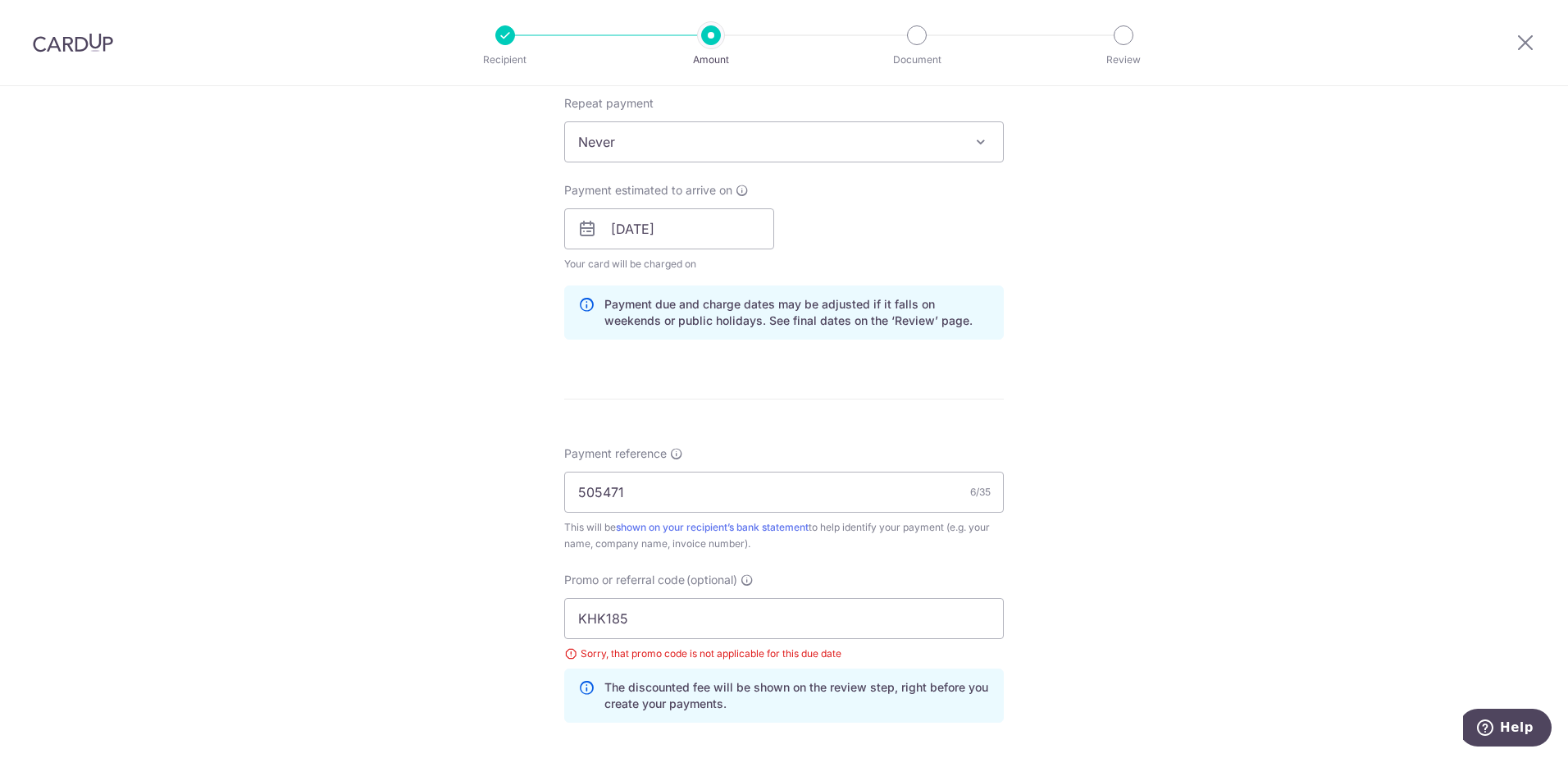
scroll to position [402, 0]
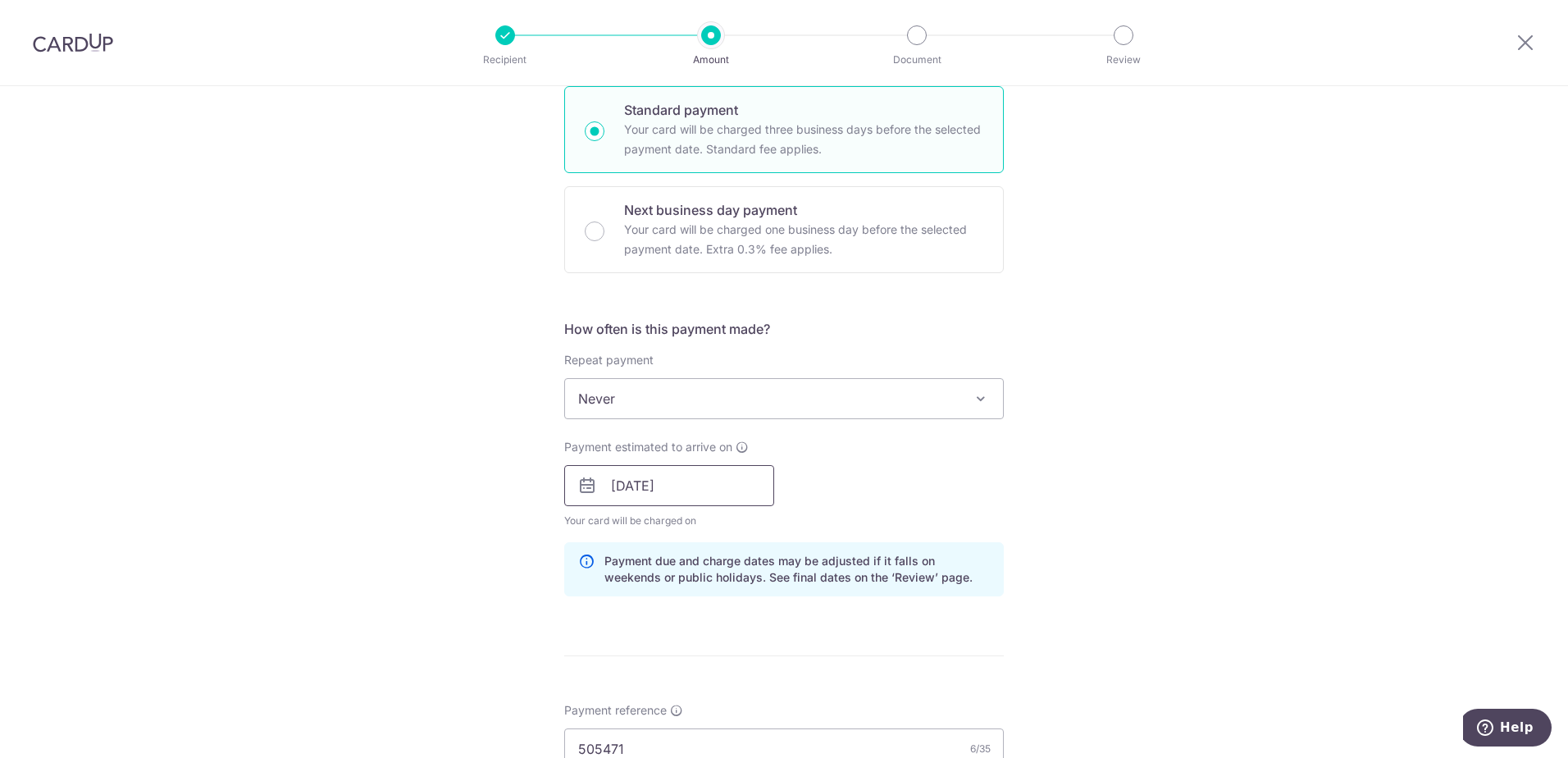
click at [614, 498] on input "04/09/2025" at bounding box center [669, 485] width 210 height 41
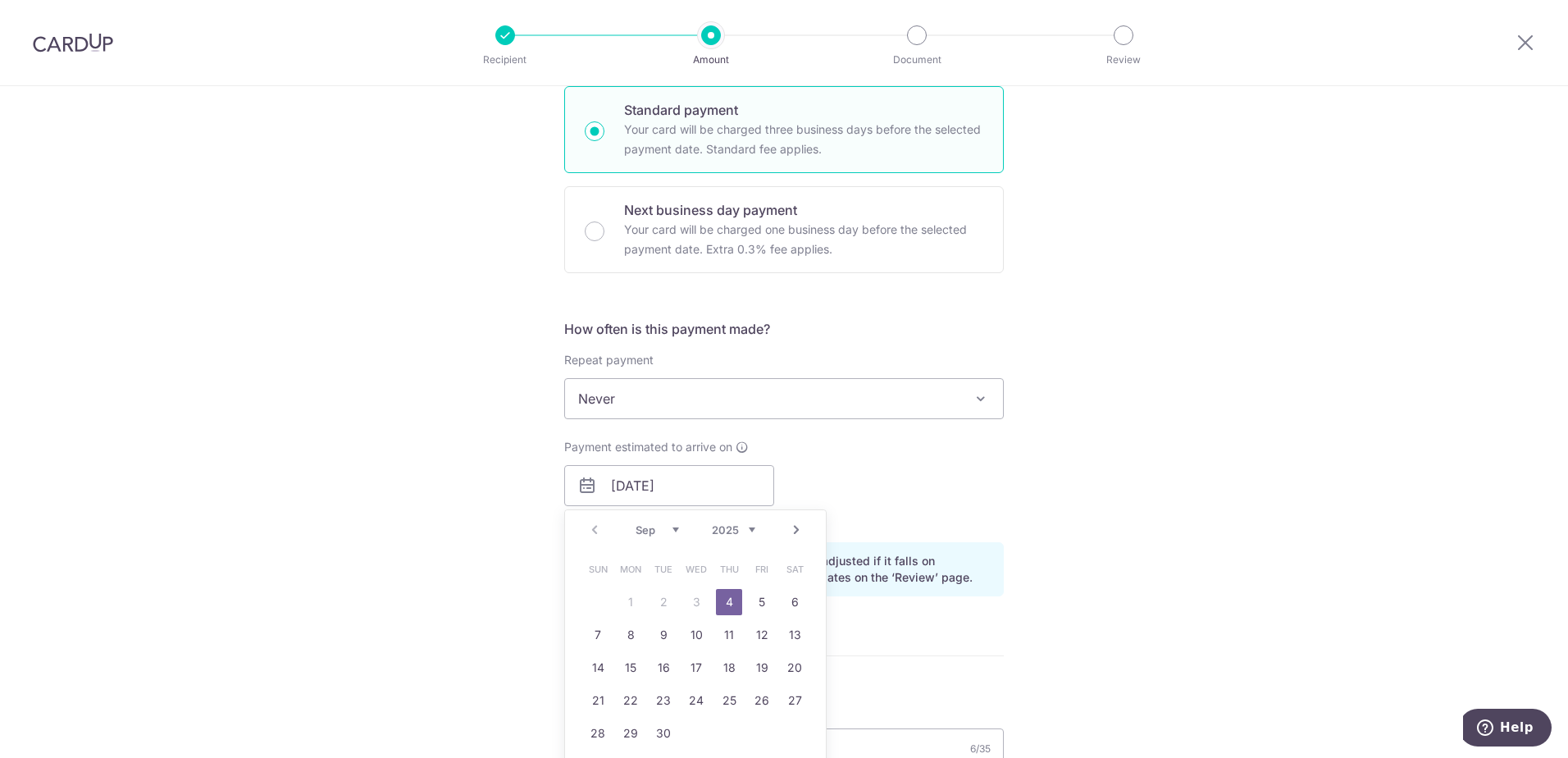
drag, startPoint x: 723, startPoint y: 604, endPoint x: 169, endPoint y: 548, distance: 556.8
click at [724, 604] on link "4" at bounding box center [729, 602] width 26 height 26
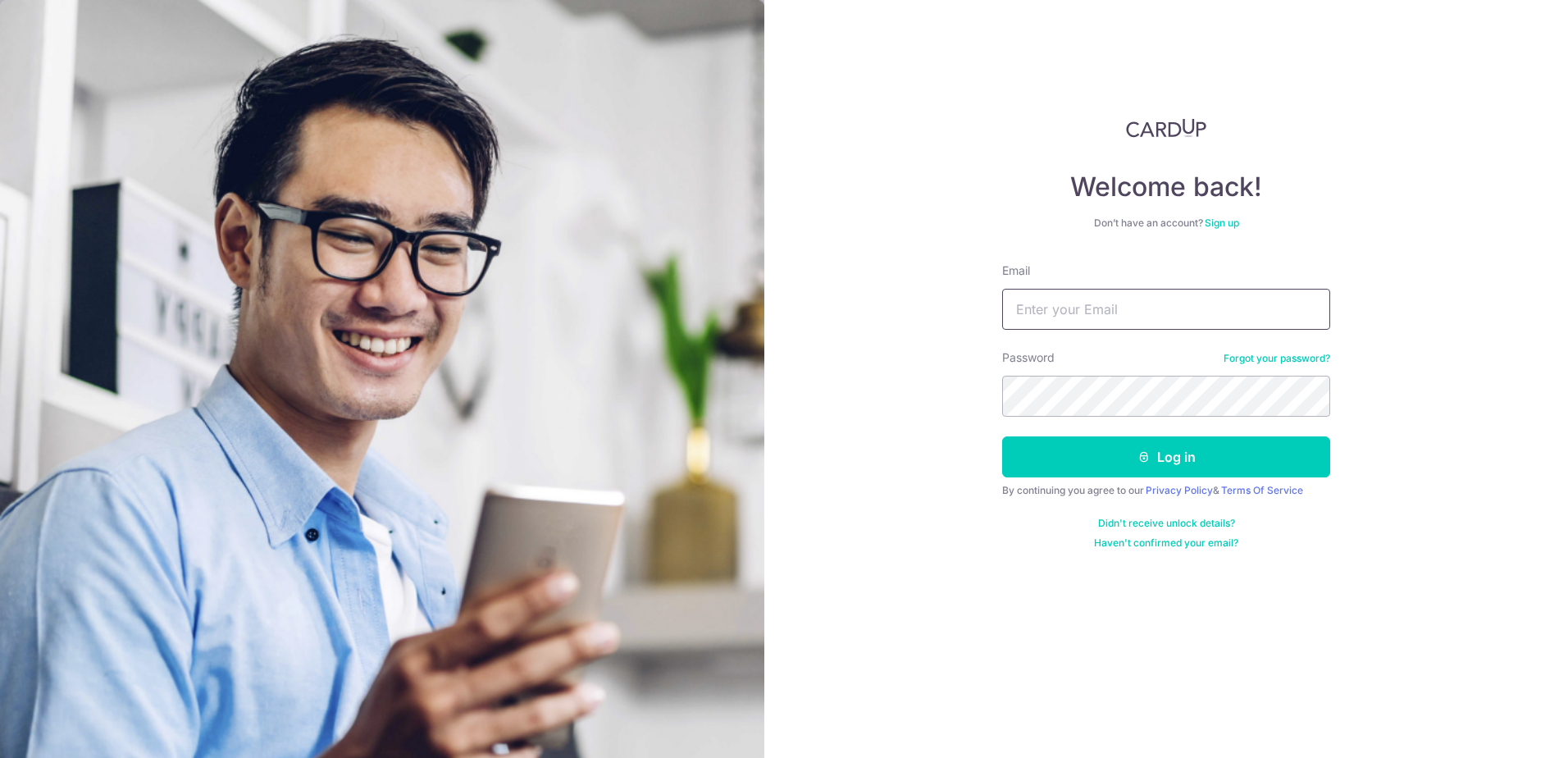
click at [1075, 307] on input "Email" at bounding box center [1166, 309] width 328 height 41
type input "KENHKHOO@SINGNET.COM.SG"
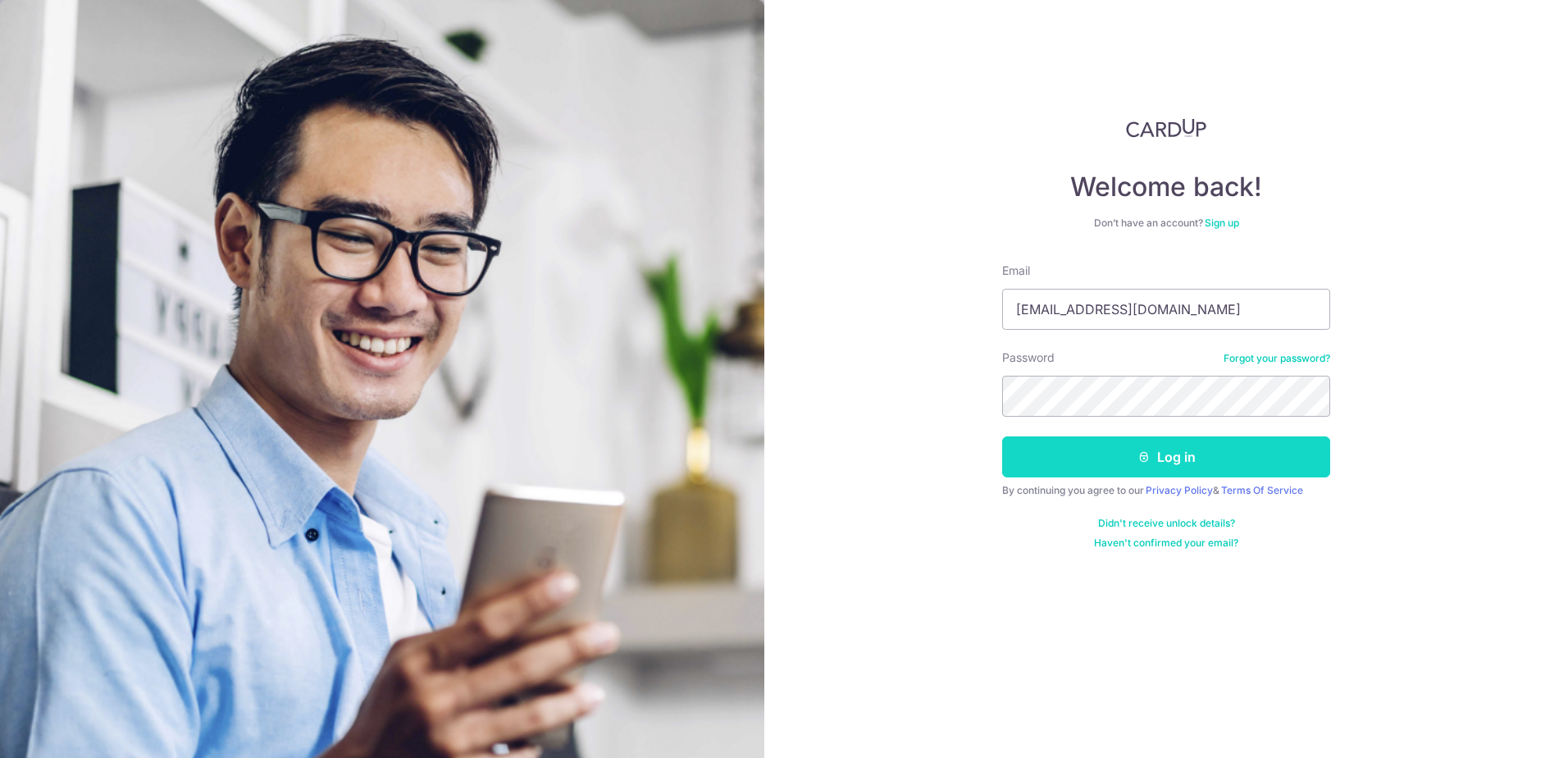
click at [1157, 457] on button "Log in" at bounding box center [1166, 457] width 328 height 41
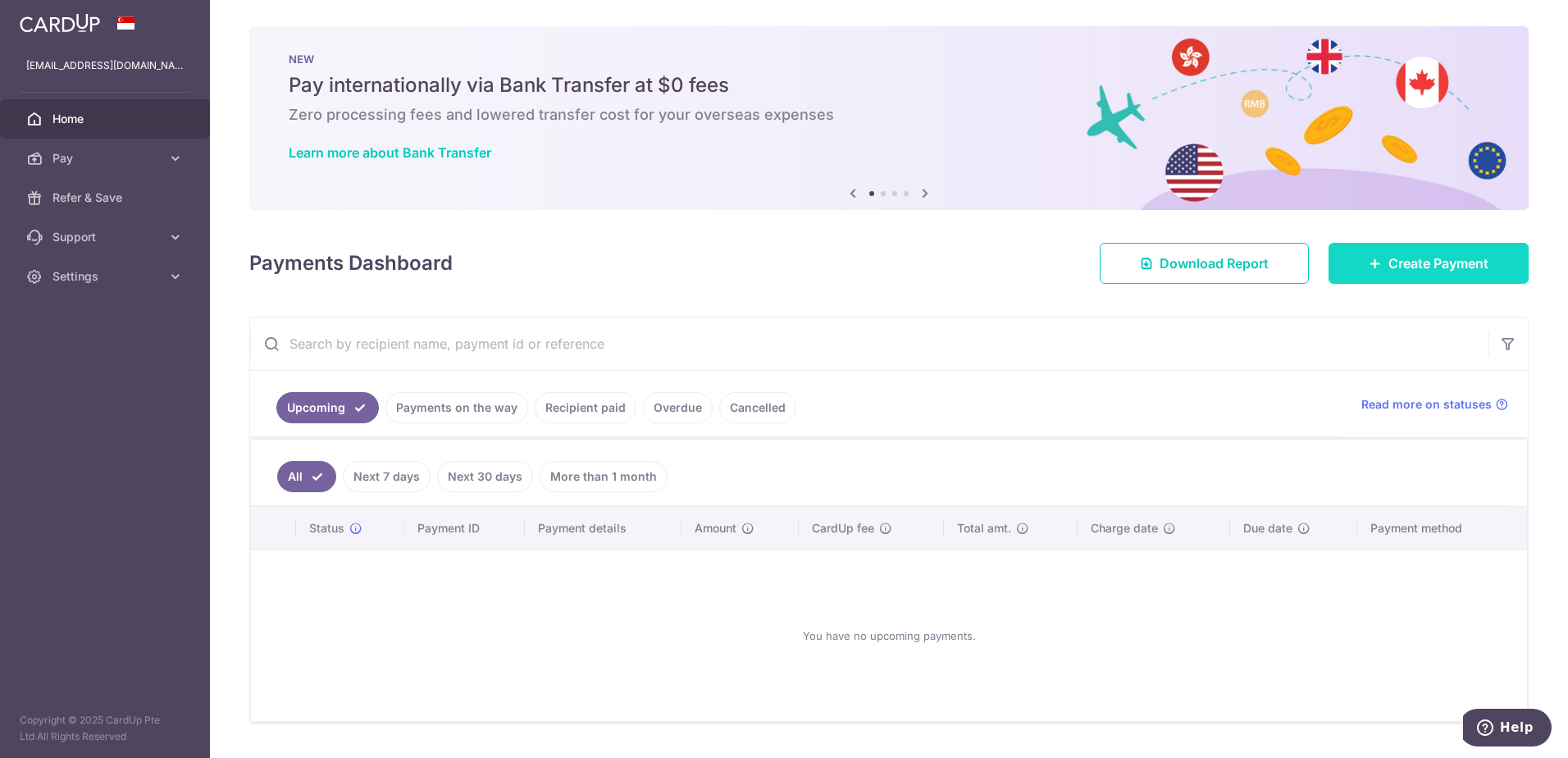
click at [1392, 262] on span "Create Payment" at bounding box center [1438, 263] width 100 height 20
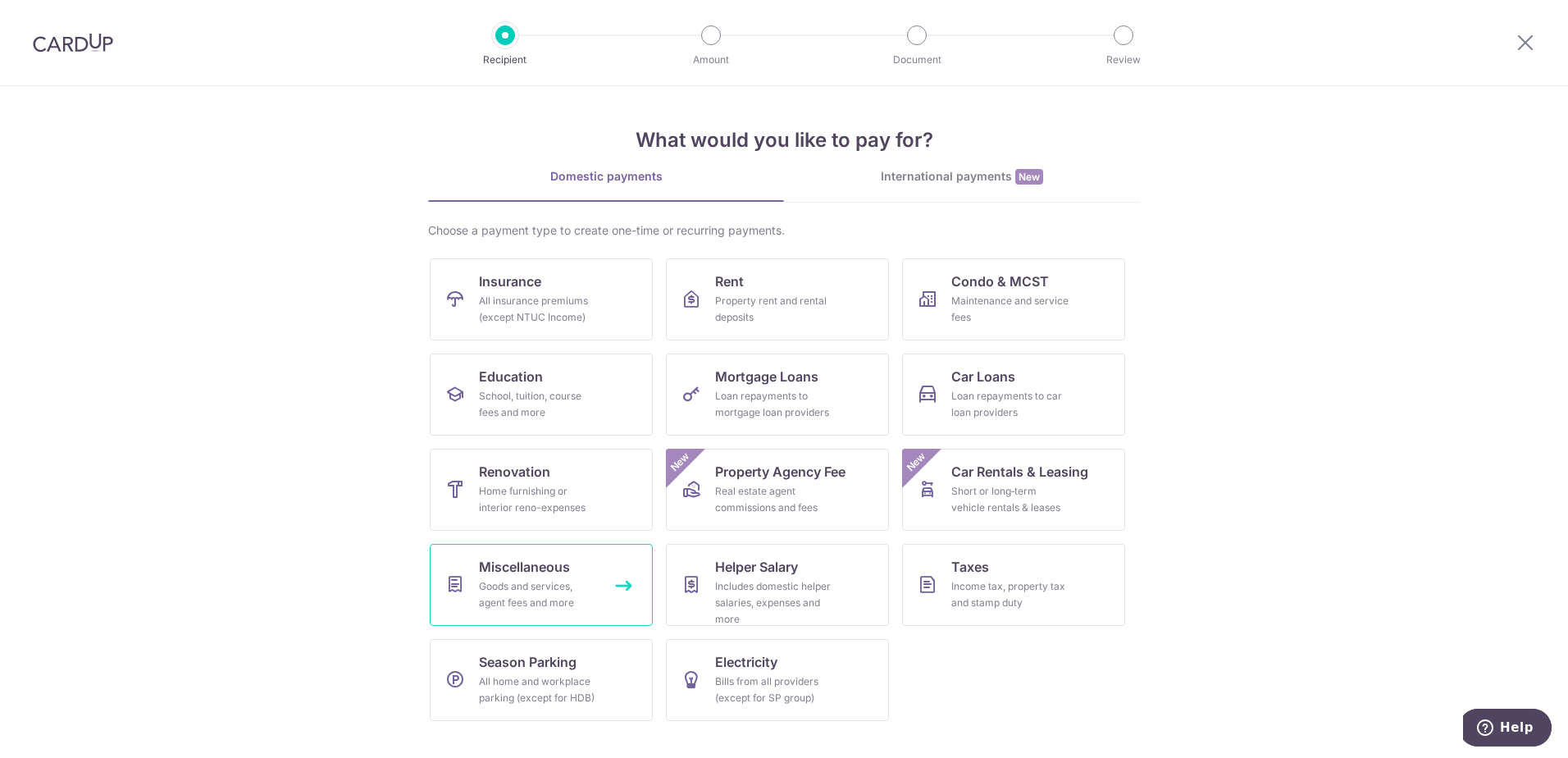
click at [505, 586] on div "Goods and services, agent fees and more" at bounding box center [537, 594] width 118 height 33
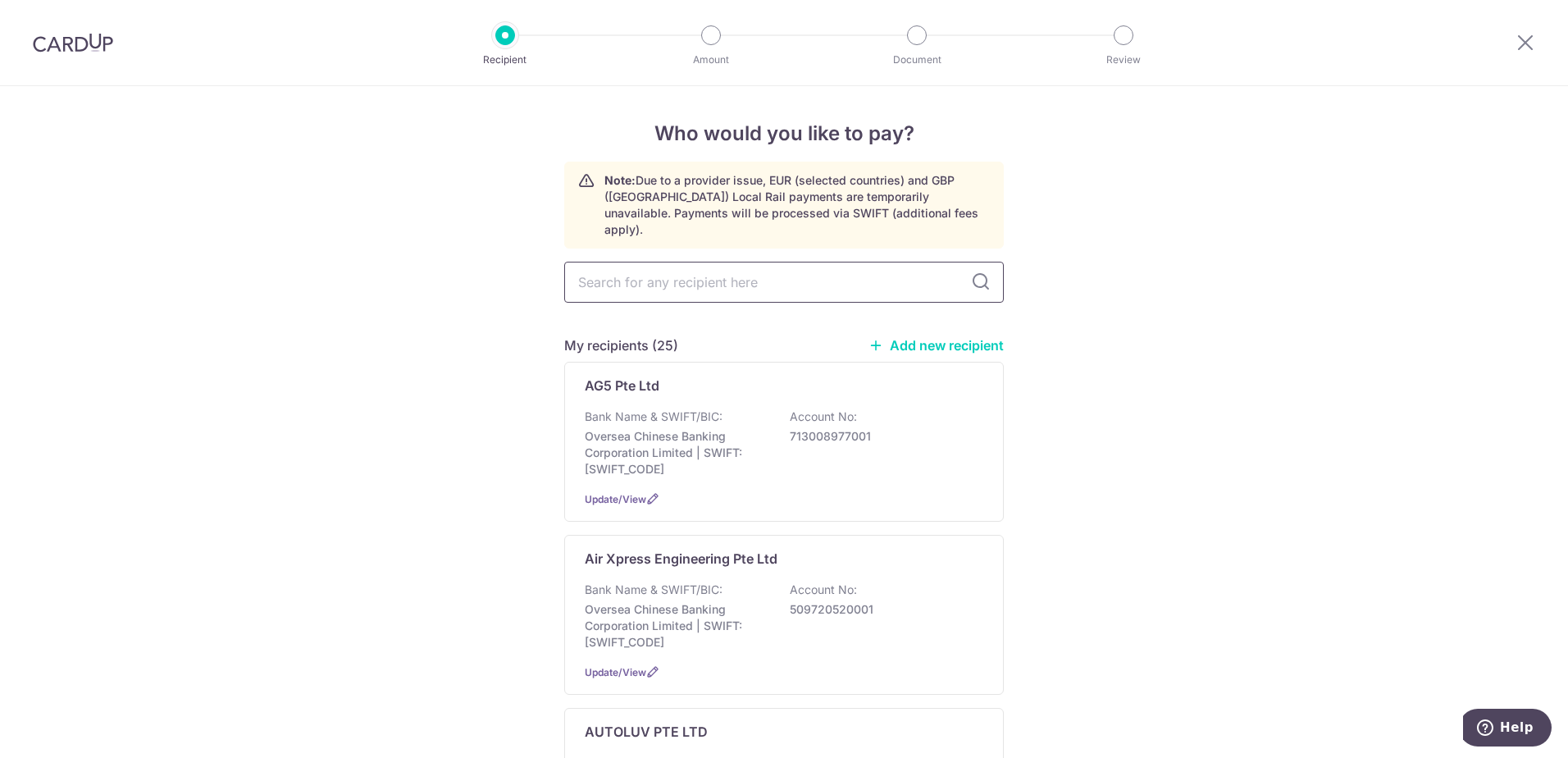
click at [652, 267] on input "text" at bounding box center [784, 282] width 439 height 41
type input "M"
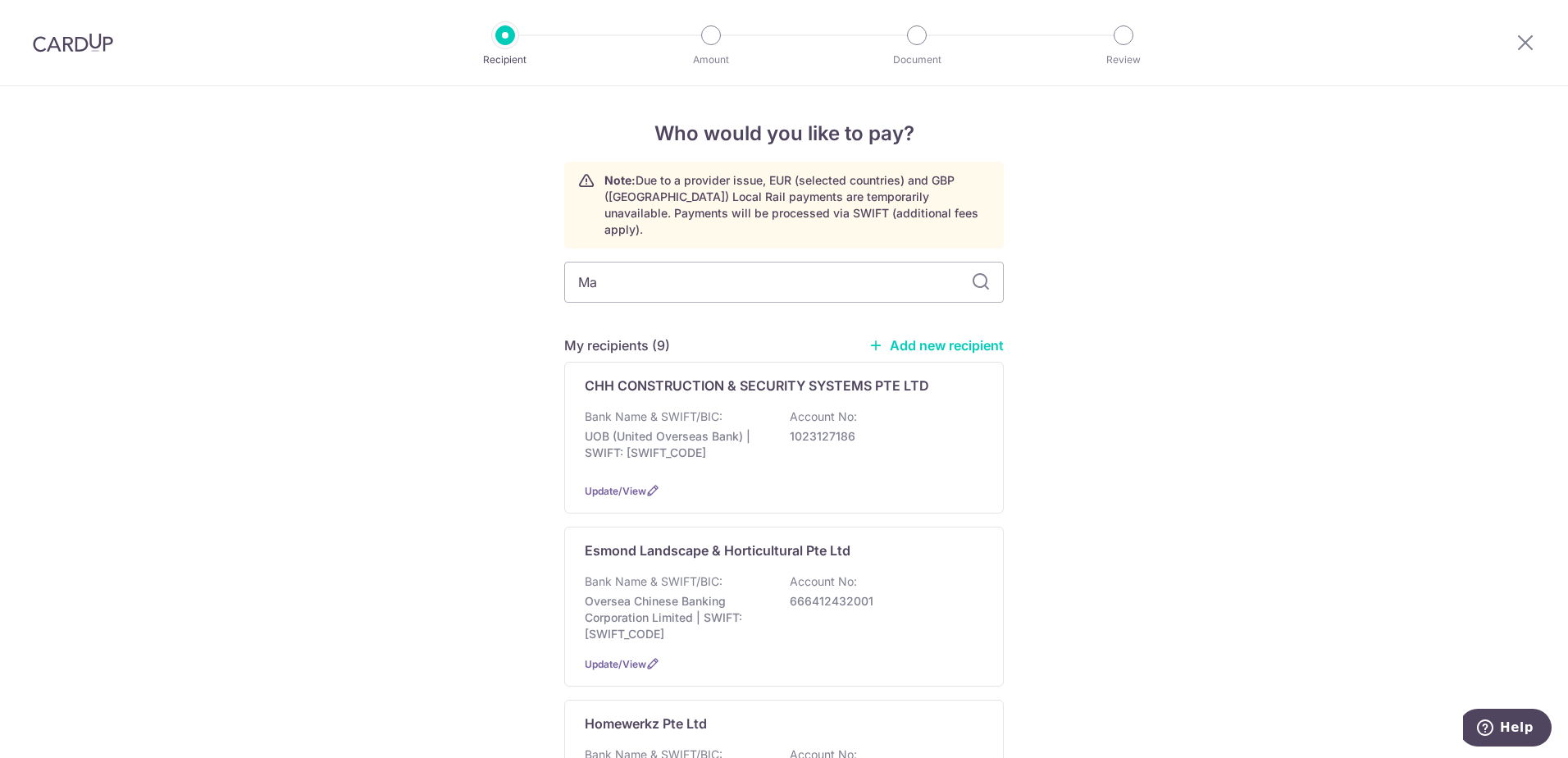
type input "May"
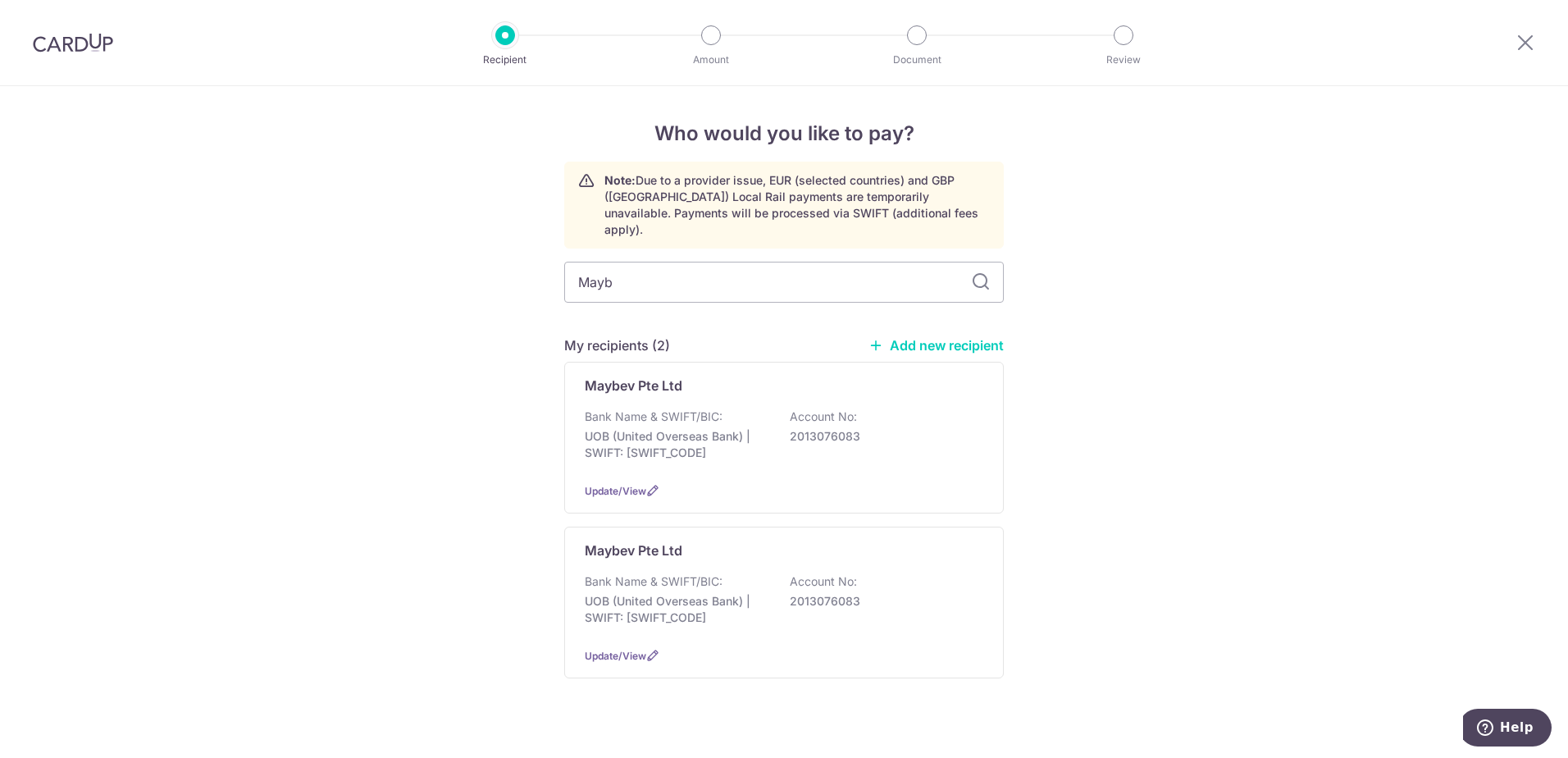
type input "Maybe"
type input "Maybev"
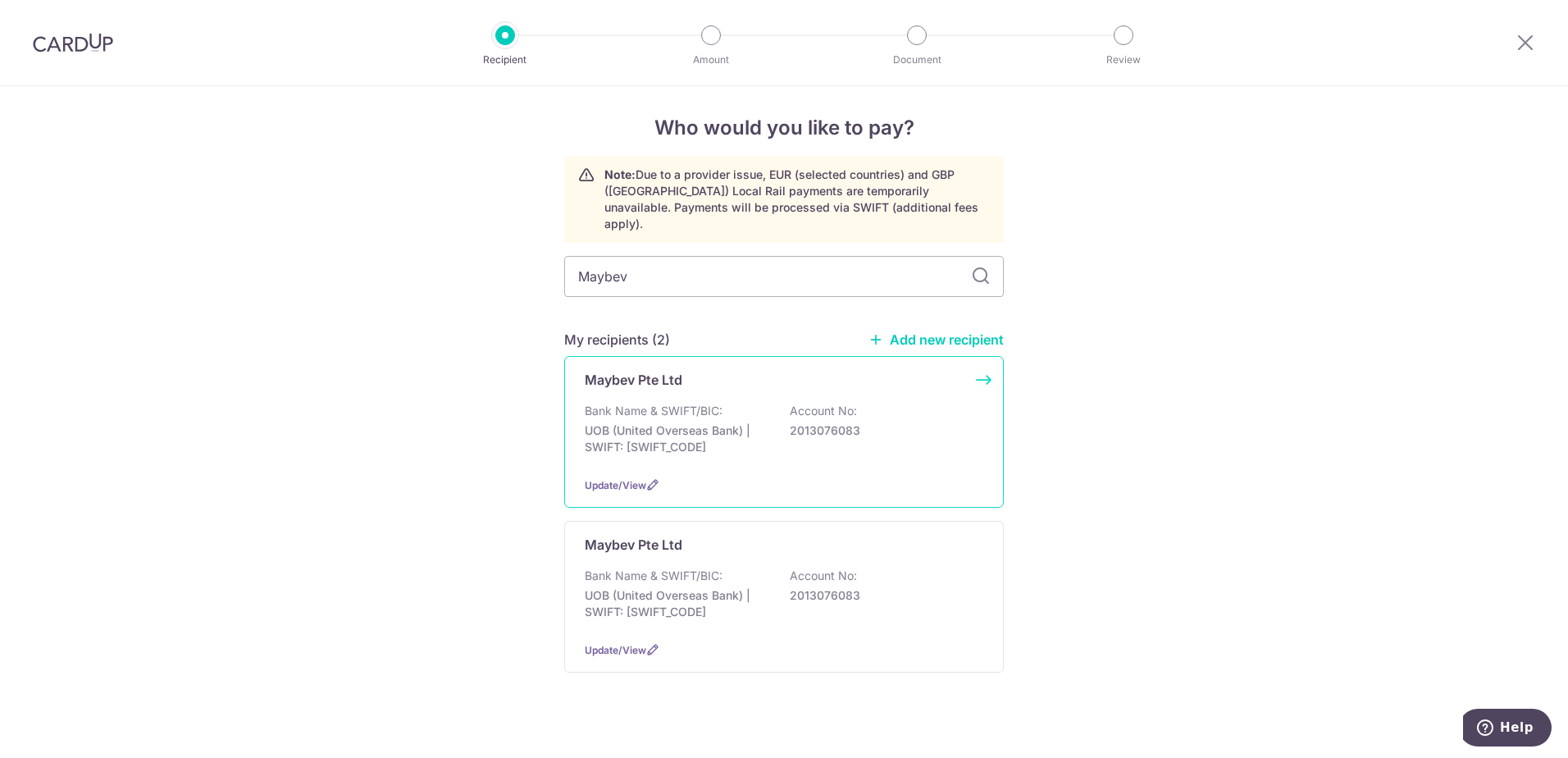
scroll to position [7, 0]
click at [615, 368] on p "Maybev Pte Ltd" at bounding box center [633, 377] width 98 height 20
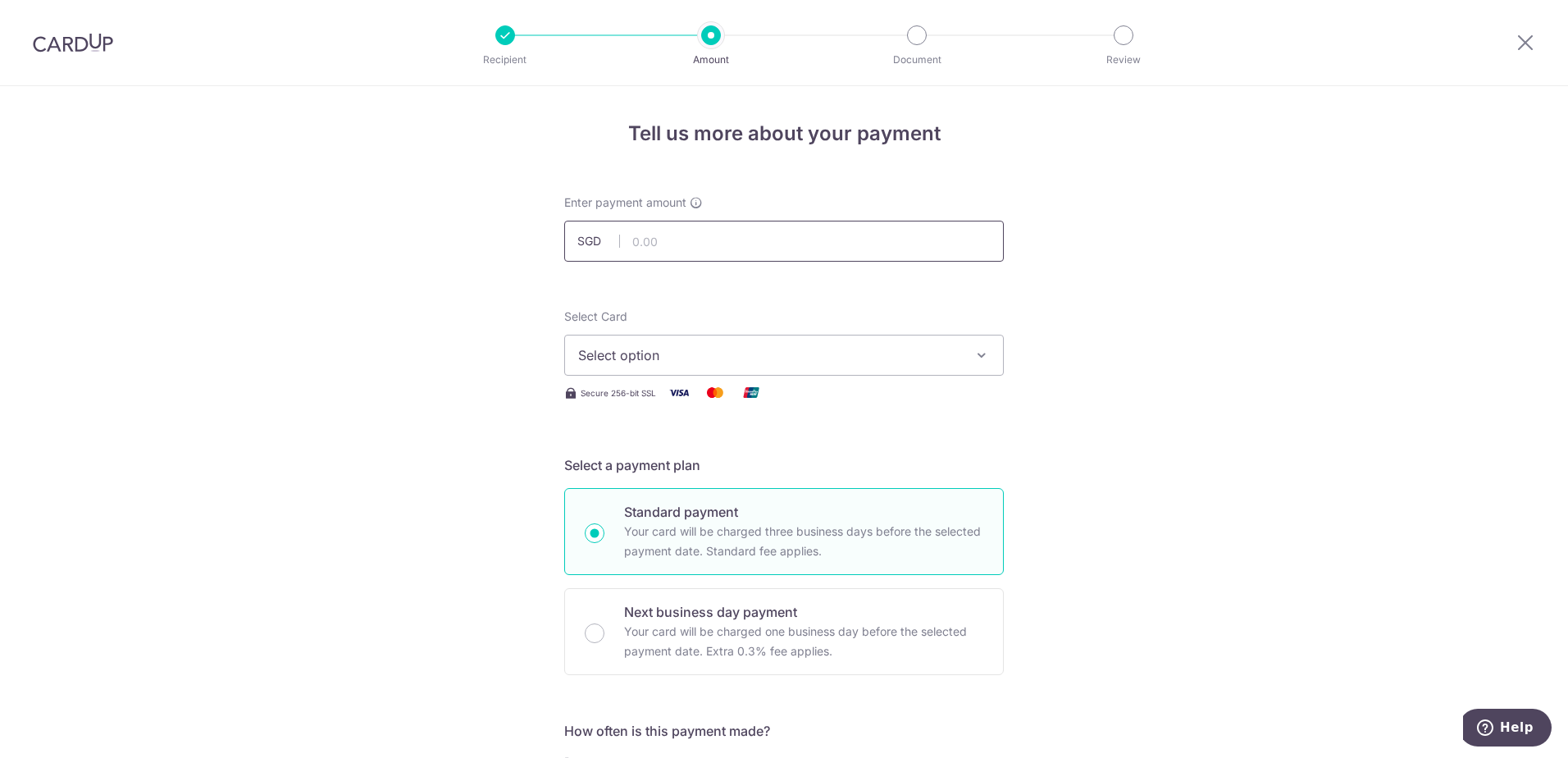
click at [645, 242] on input "text" at bounding box center [784, 241] width 439 height 41
type input "784.80"
type input "505471"
type input "KHK185"
click at [608, 369] on button "Select option" at bounding box center [784, 355] width 439 height 41
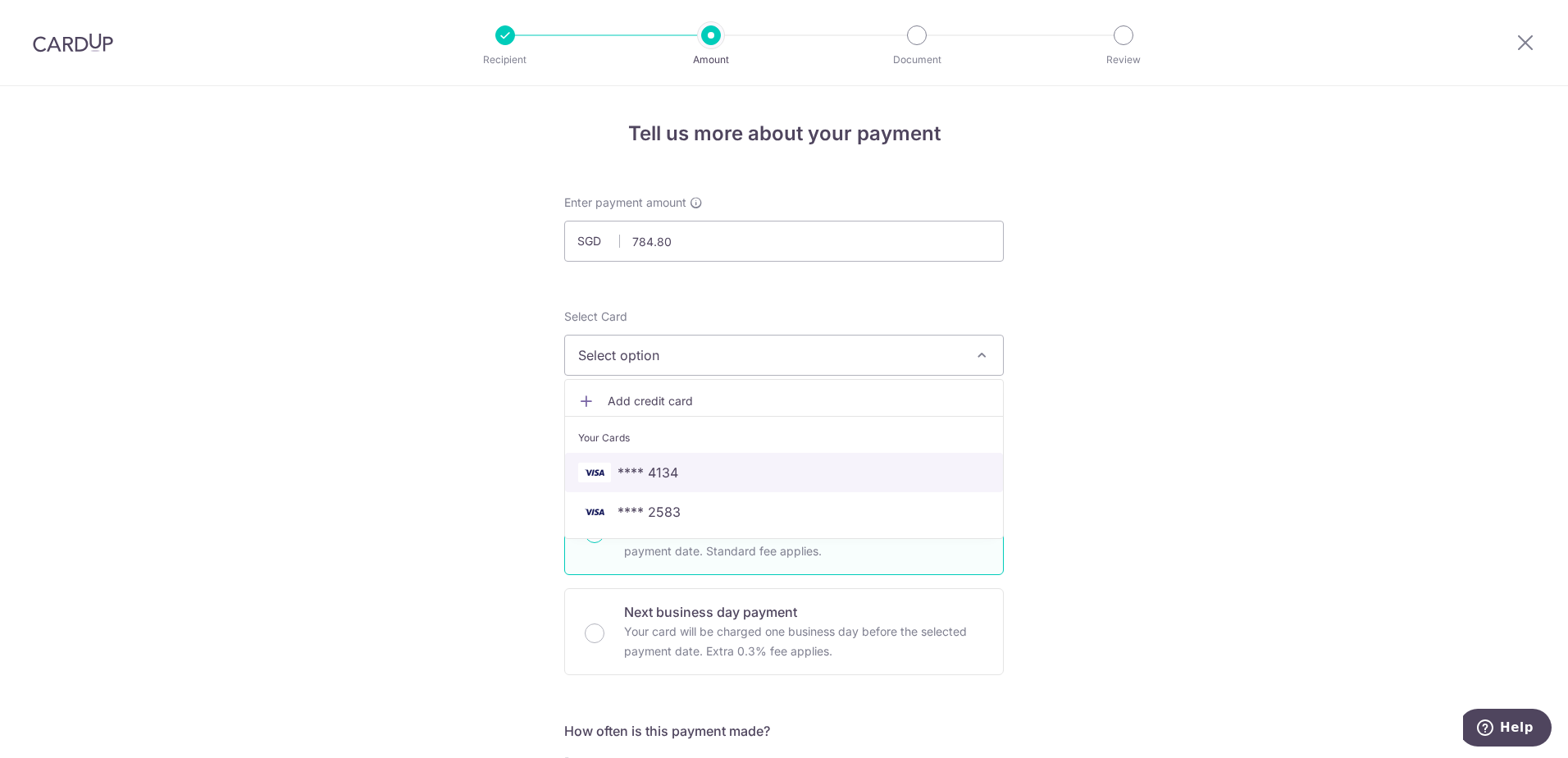
click at [631, 477] on span "**** 4134" at bounding box center [647, 472] width 61 height 20
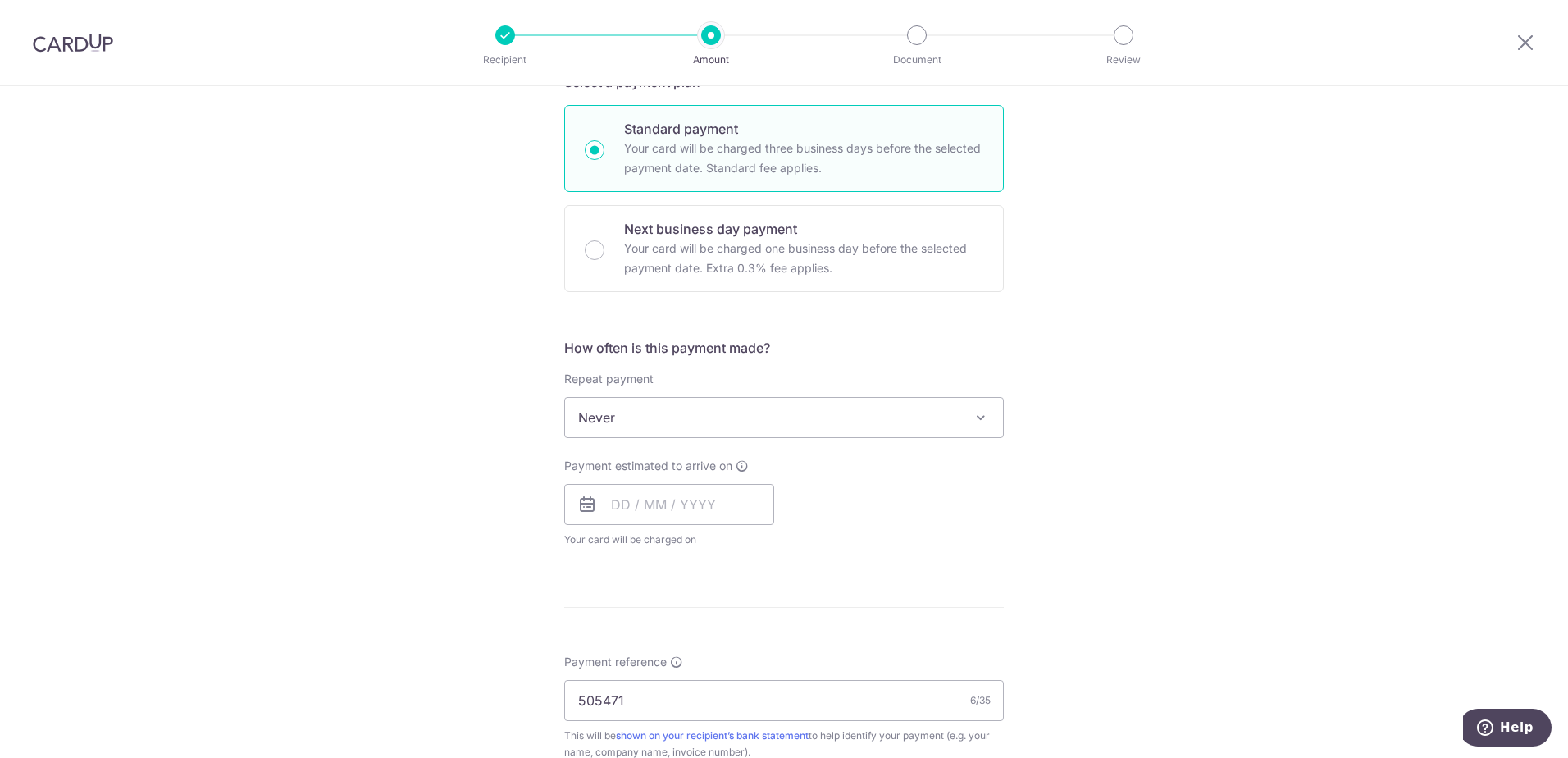
scroll to position [574, 0]
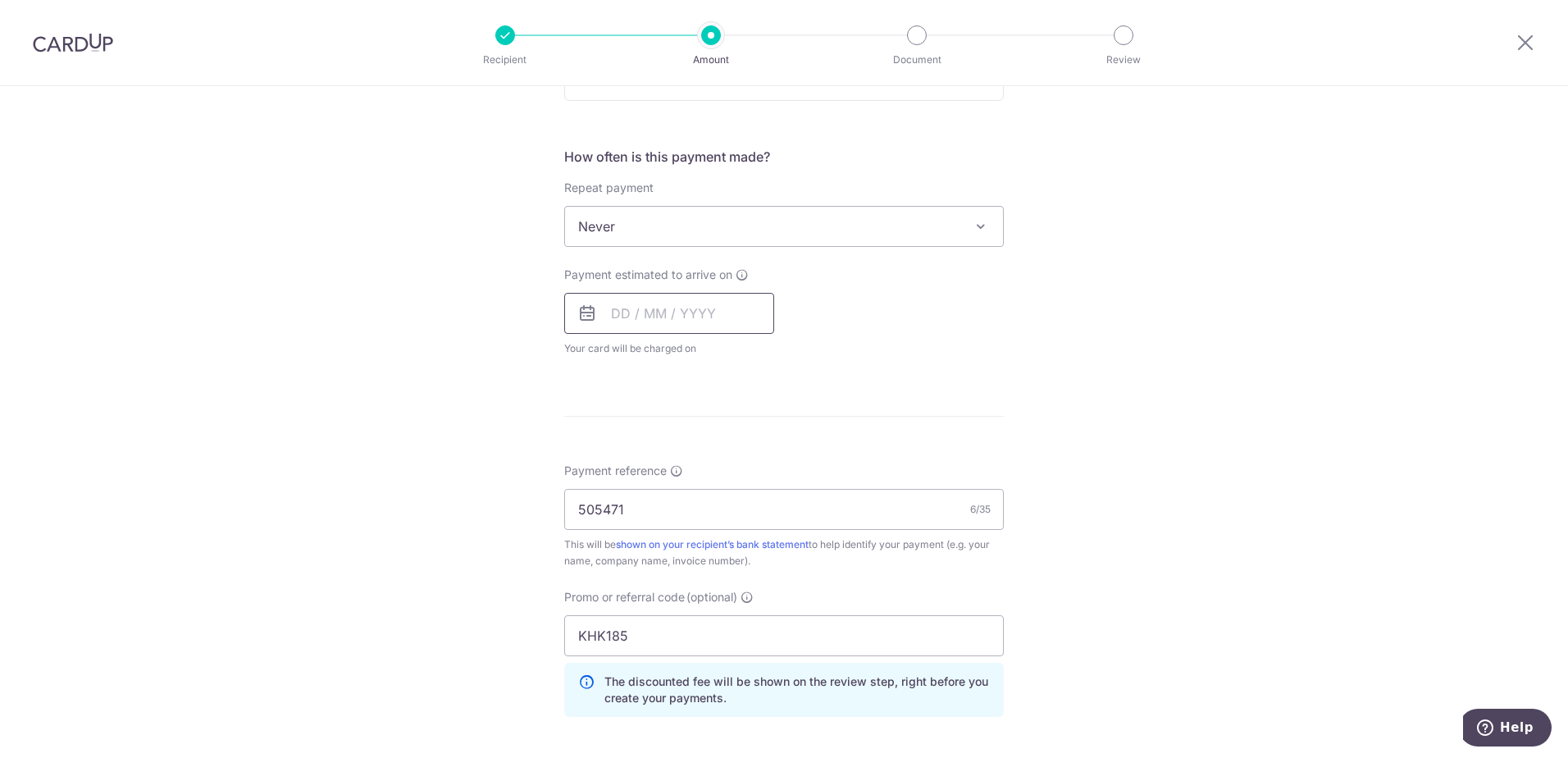
click at [614, 314] on input "text" at bounding box center [669, 313] width 210 height 41
click at [721, 433] on link "4" at bounding box center [729, 429] width 26 height 26
type input "04/09/2025"
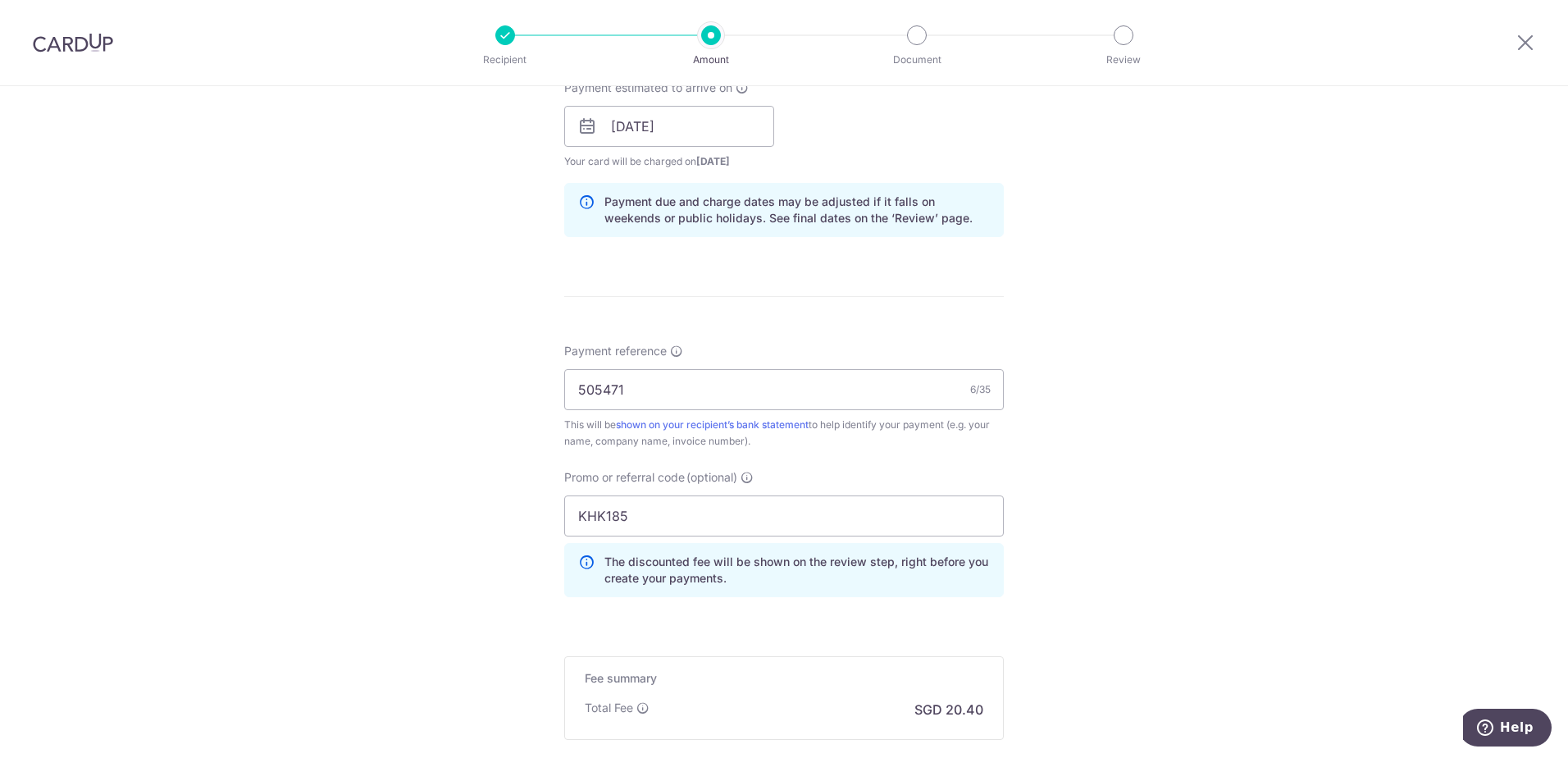
scroll to position [953, 0]
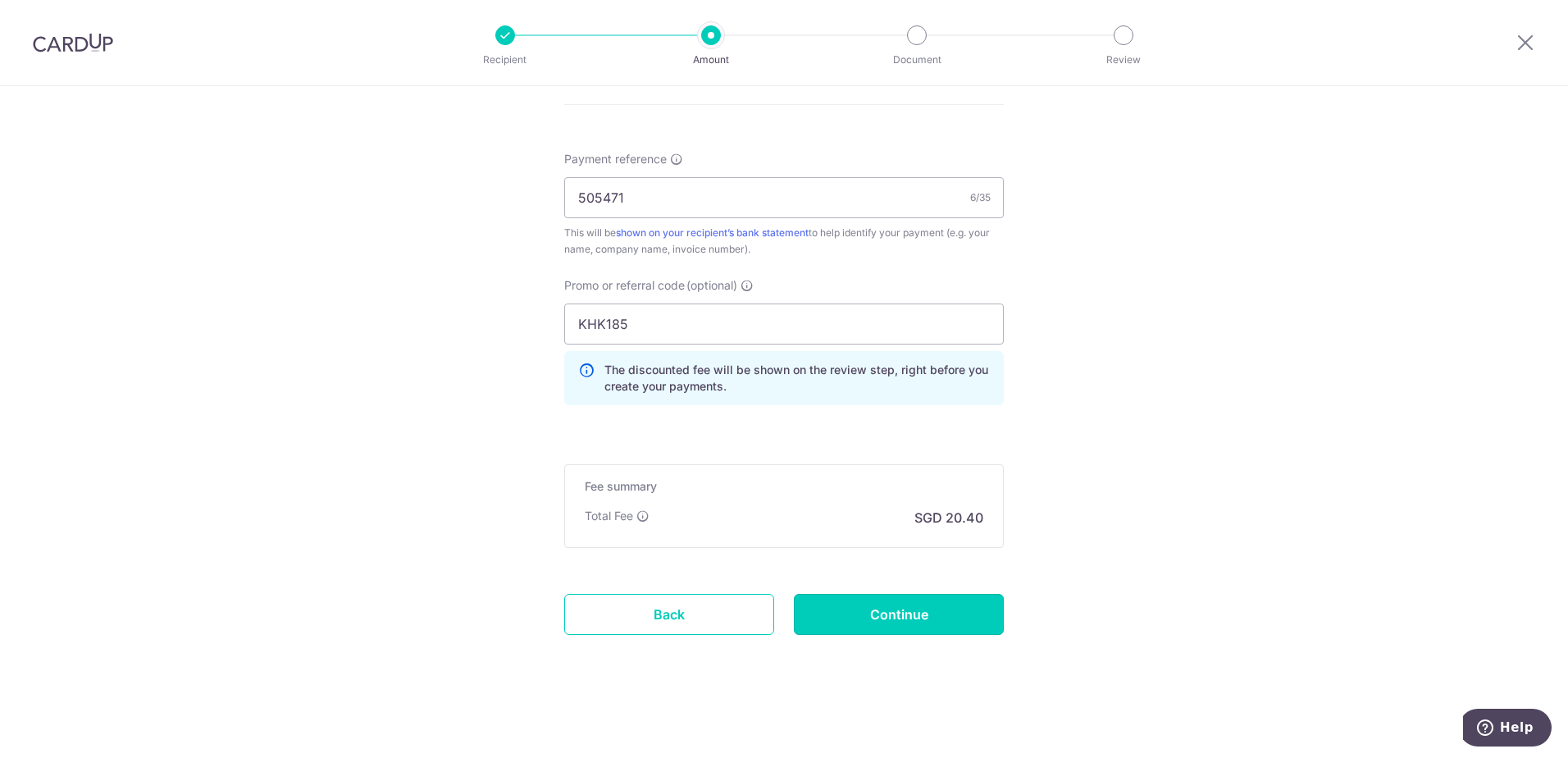
drag, startPoint x: 888, startPoint y: 611, endPoint x: 876, endPoint y: 617, distance: 13.4
click at [882, 611] on input "Continue" at bounding box center [898, 615] width 210 height 41
type input "Create Schedule"
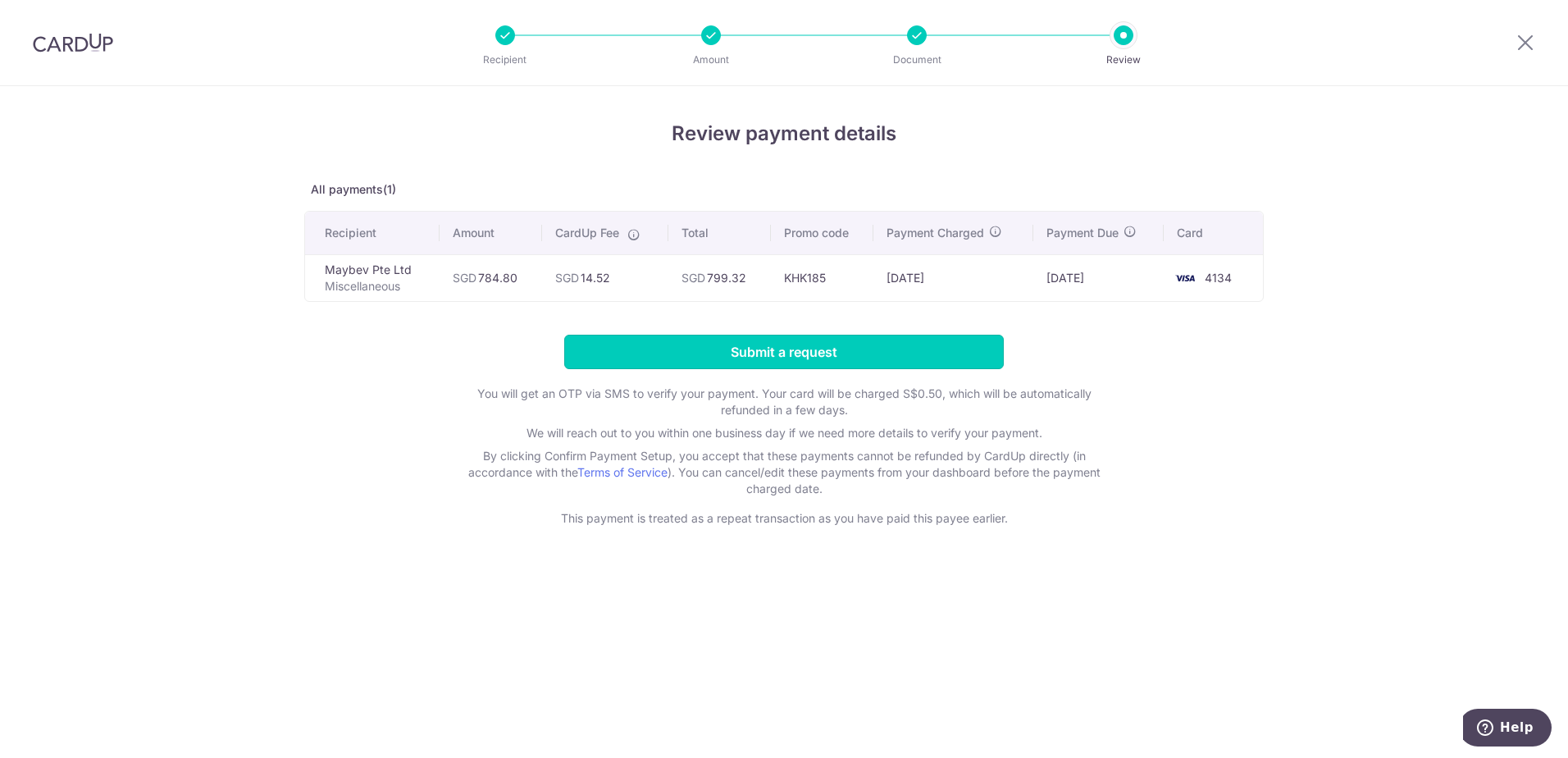
click at [793, 350] on input "Submit a request" at bounding box center [784, 351] width 439 height 34
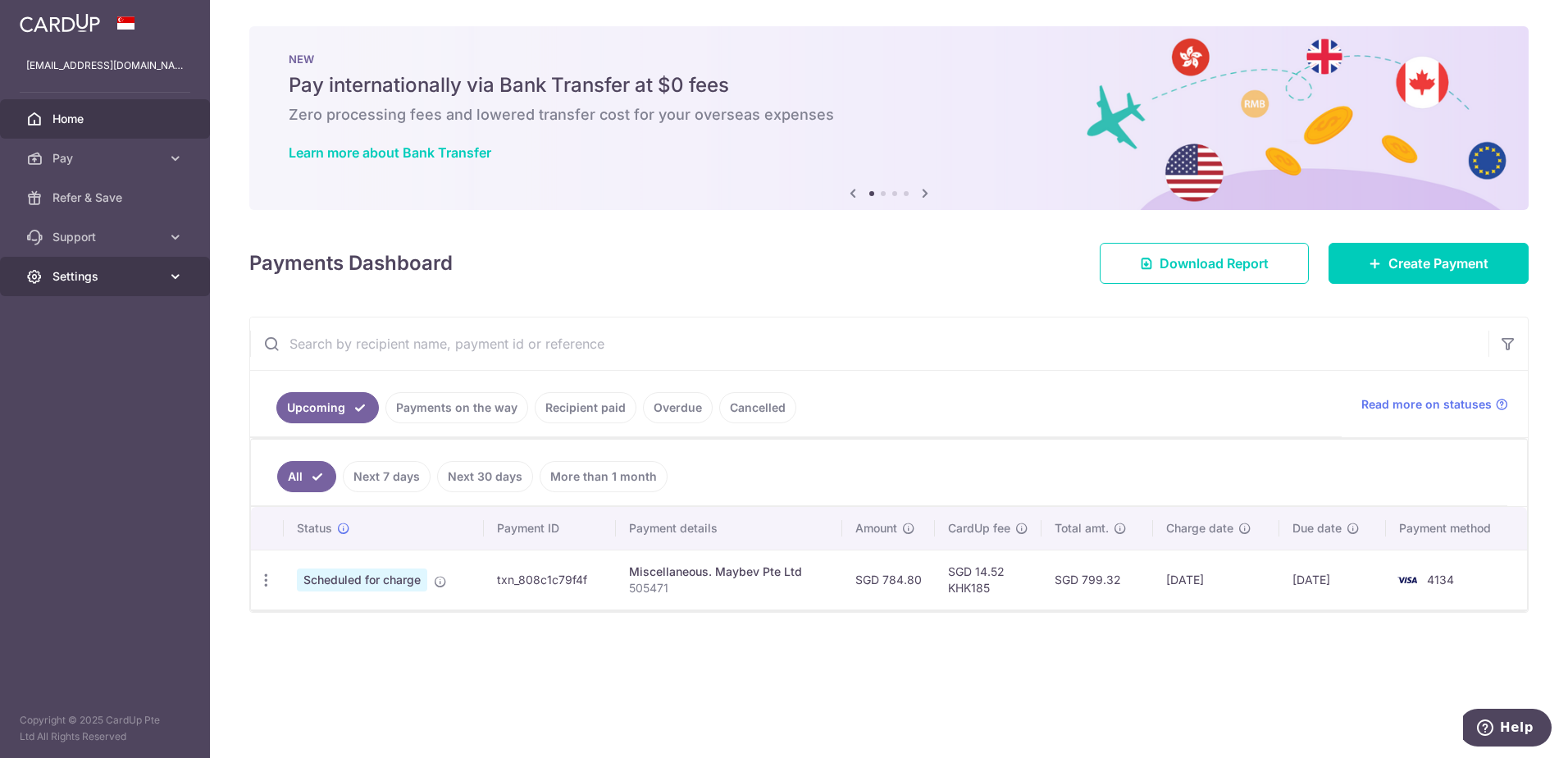
click at [120, 278] on span "Settings" at bounding box center [106, 277] width 108 height 17
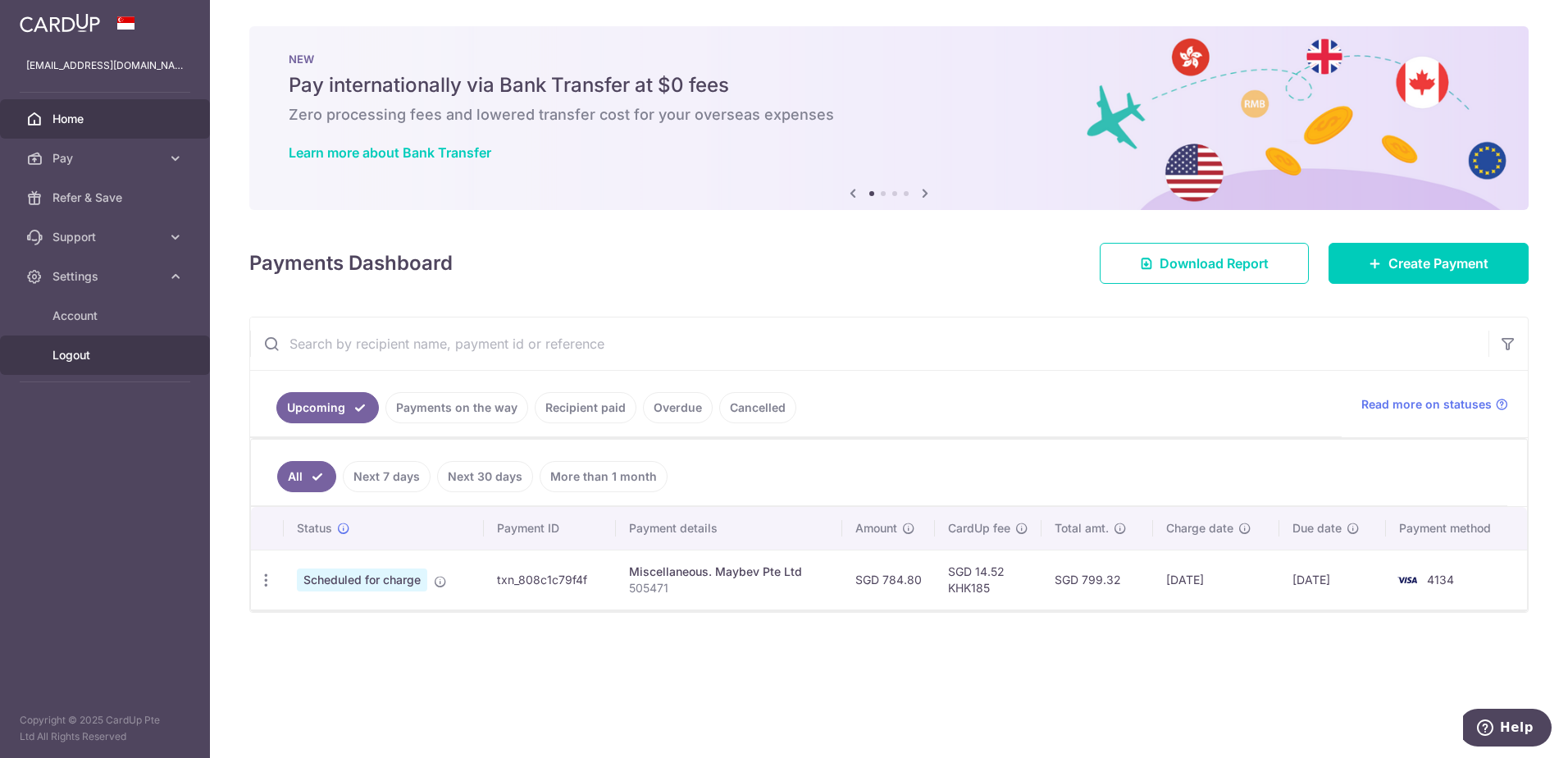
click at [93, 354] on span "Logout" at bounding box center [106, 356] width 108 height 17
